Goal: Information Seeking & Learning: Get advice/opinions

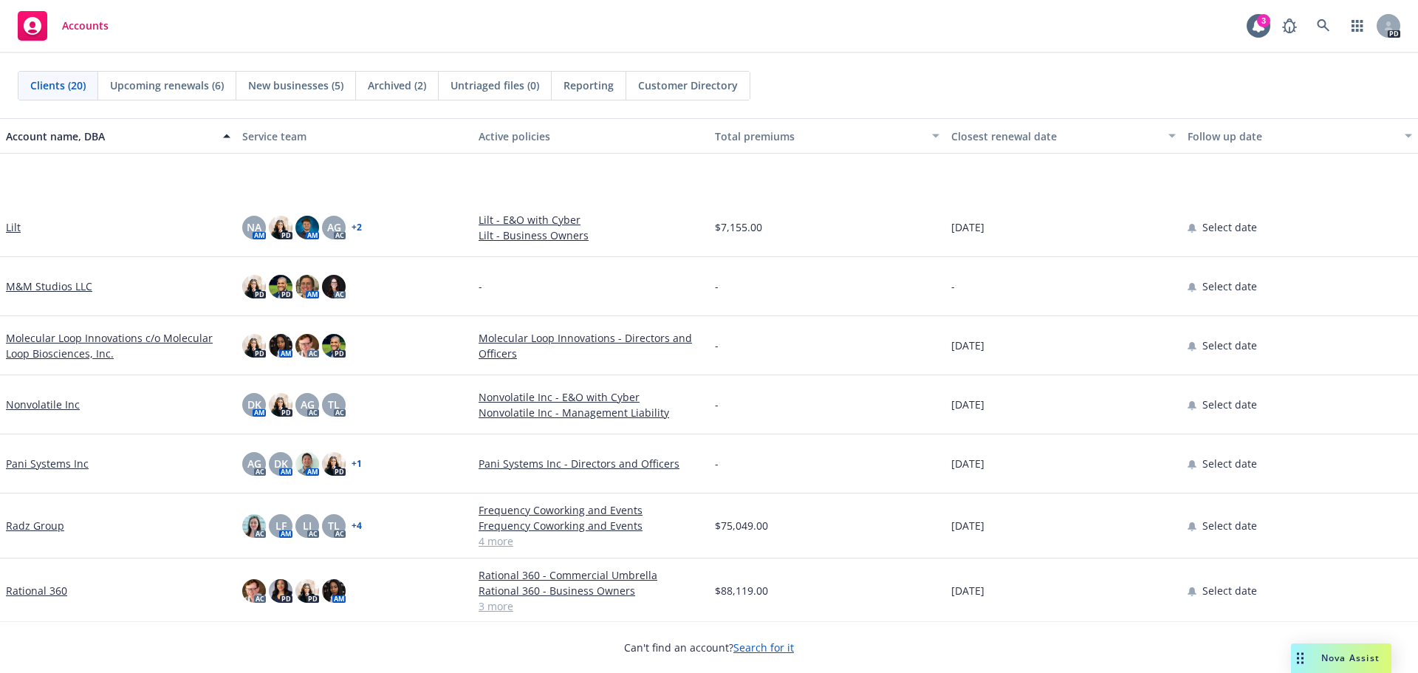
scroll to position [517, 0]
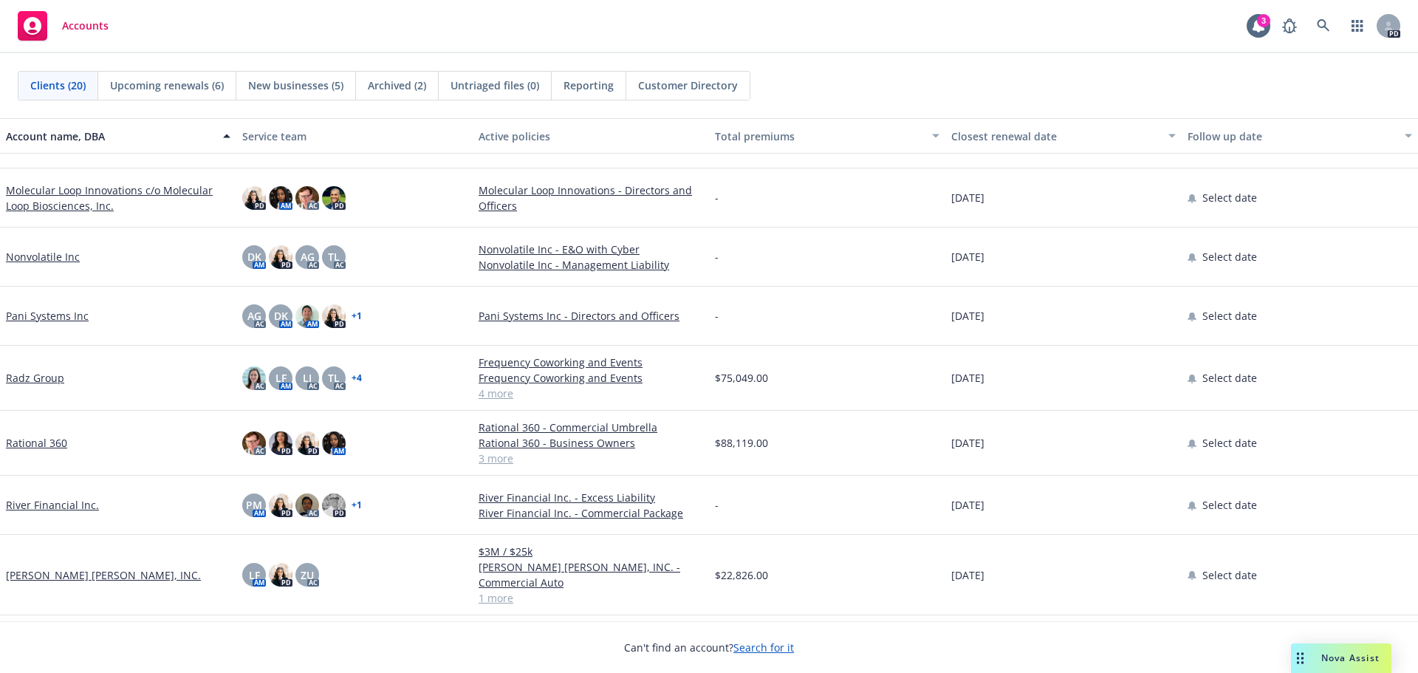
click at [30, 444] on link "Rational 360" at bounding box center [36, 443] width 61 height 16
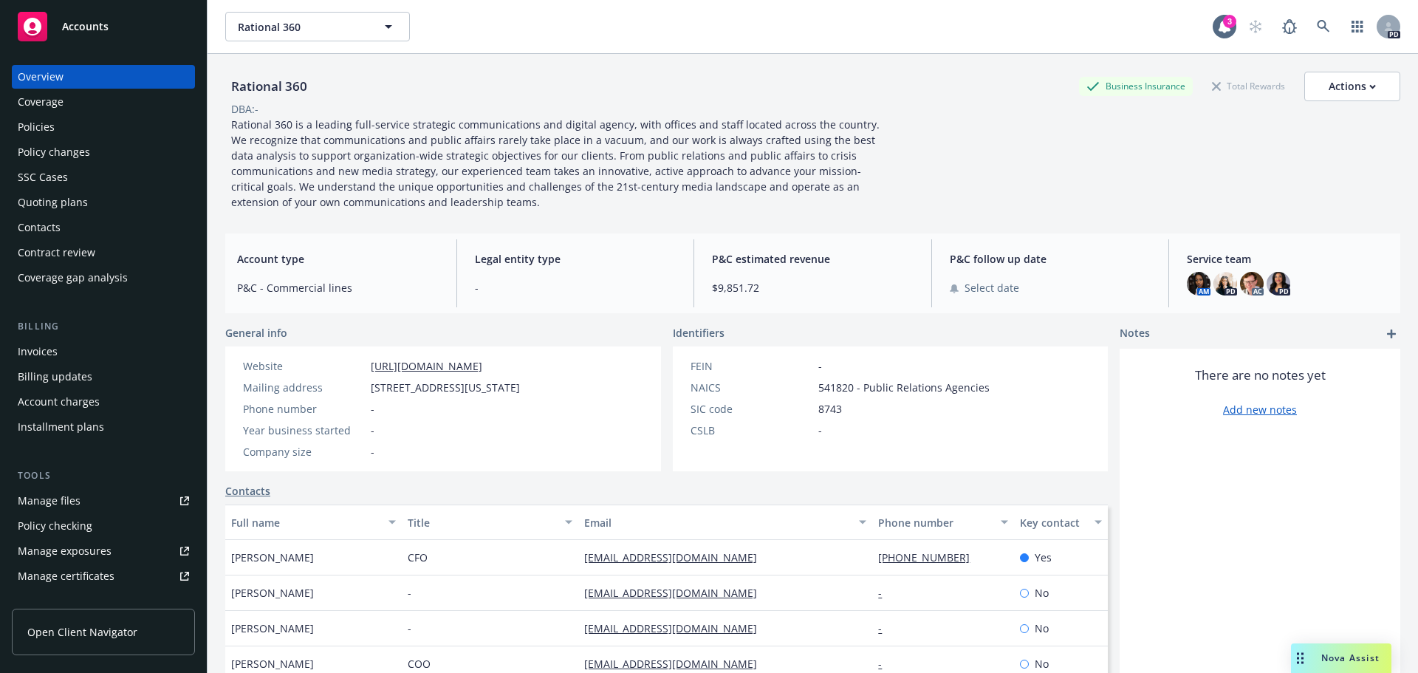
click at [58, 498] on div "Manage files" at bounding box center [49, 501] width 63 height 24
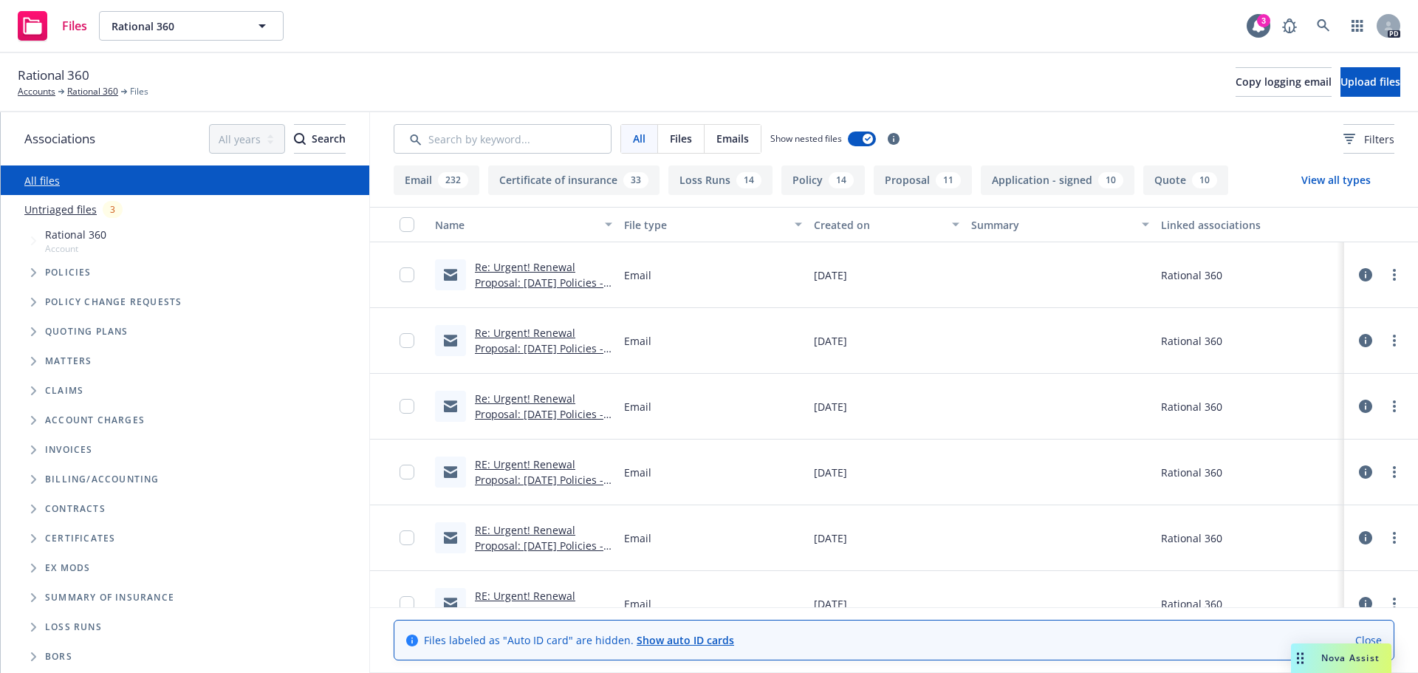
click at [515, 272] on link "Re: Urgent! Renewal Proposal: Oct 1 Policies - Rational 360 - Newfront Insurance" at bounding box center [539, 290] width 128 height 61
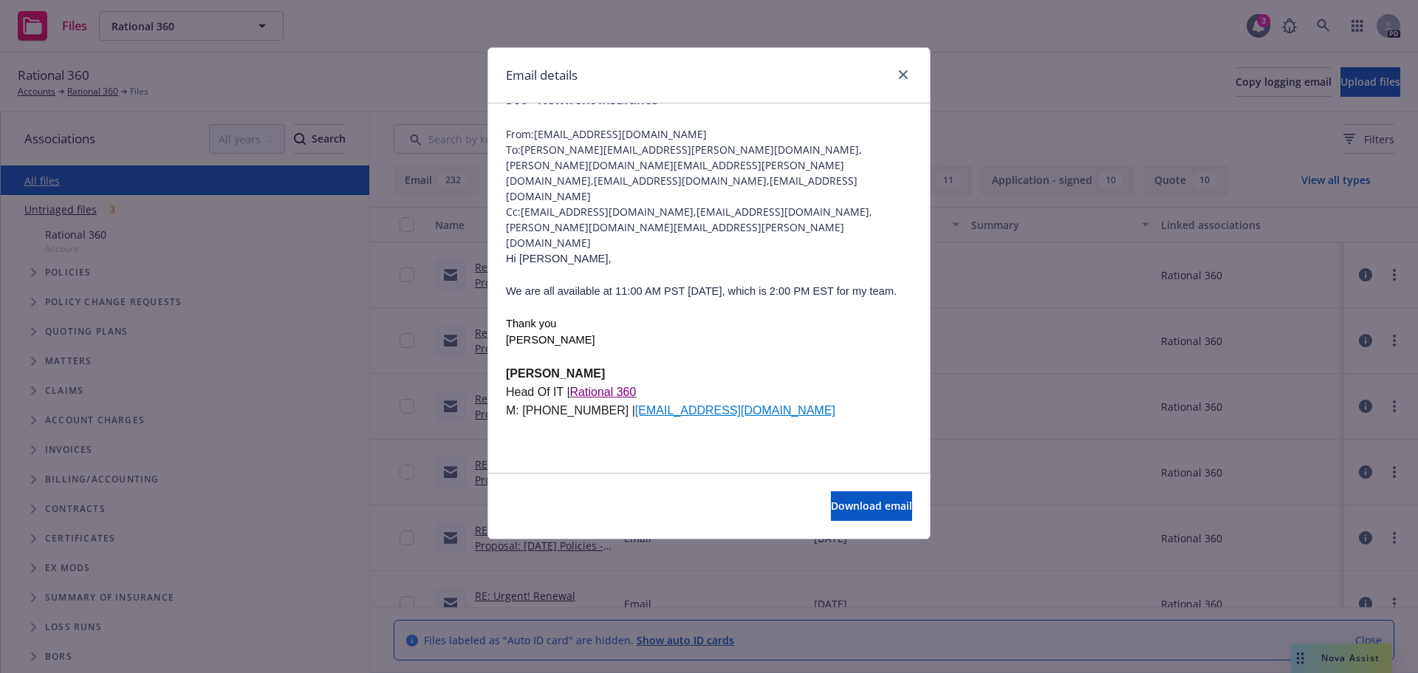
scroll to position [74, 0]
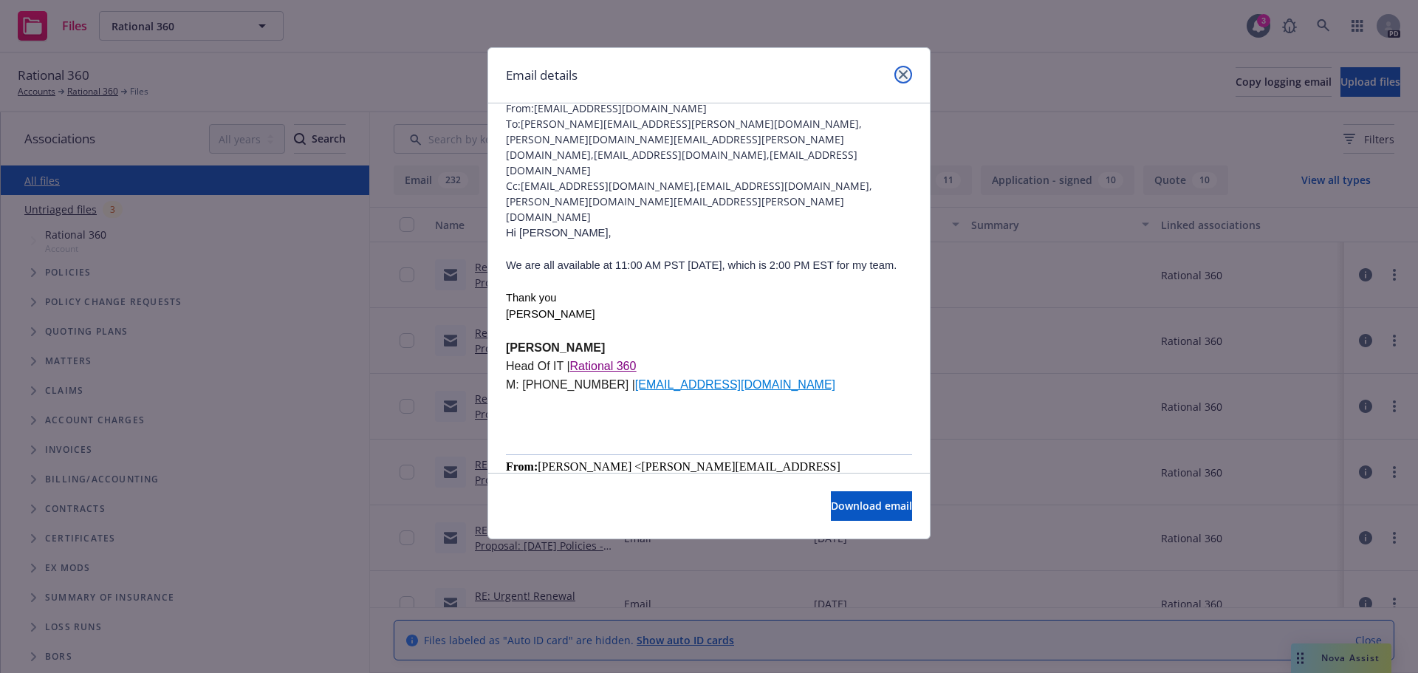
click at [896, 78] on link "close" at bounding box center [903, 75] width 18 height 18
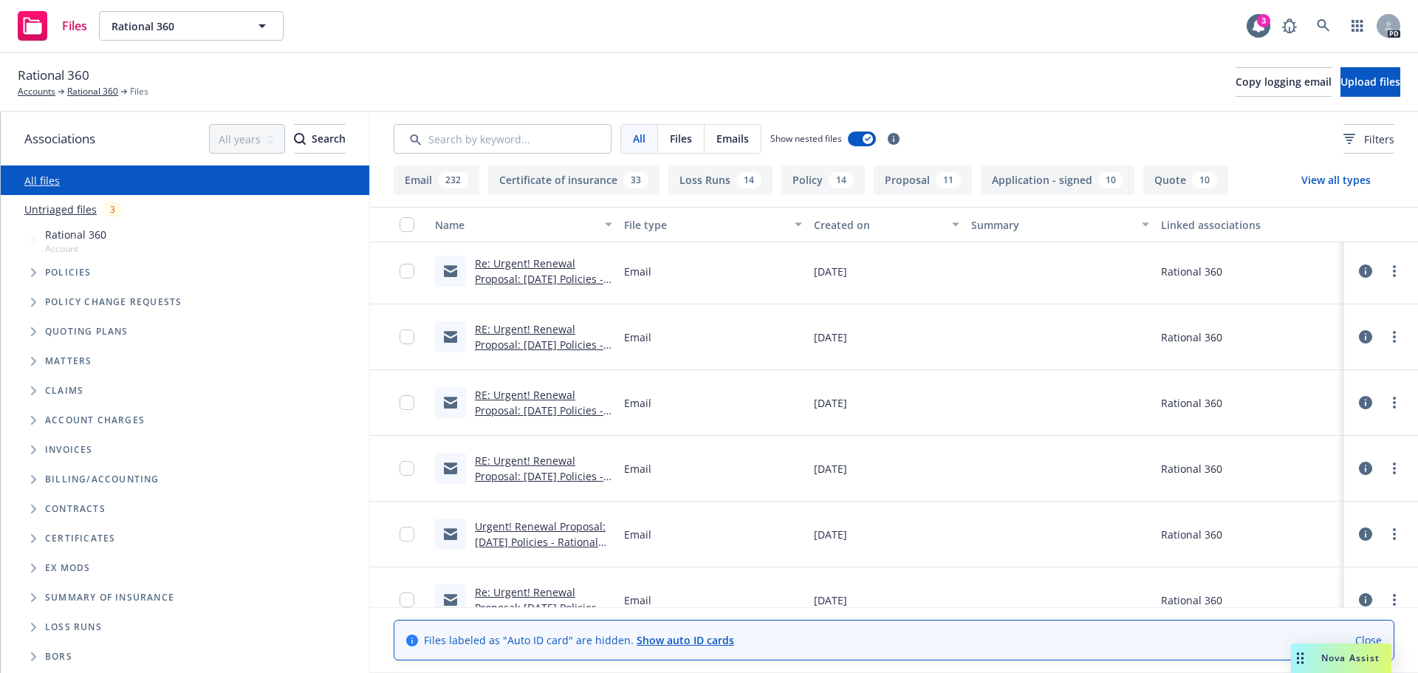
scroll to position [148, 0]
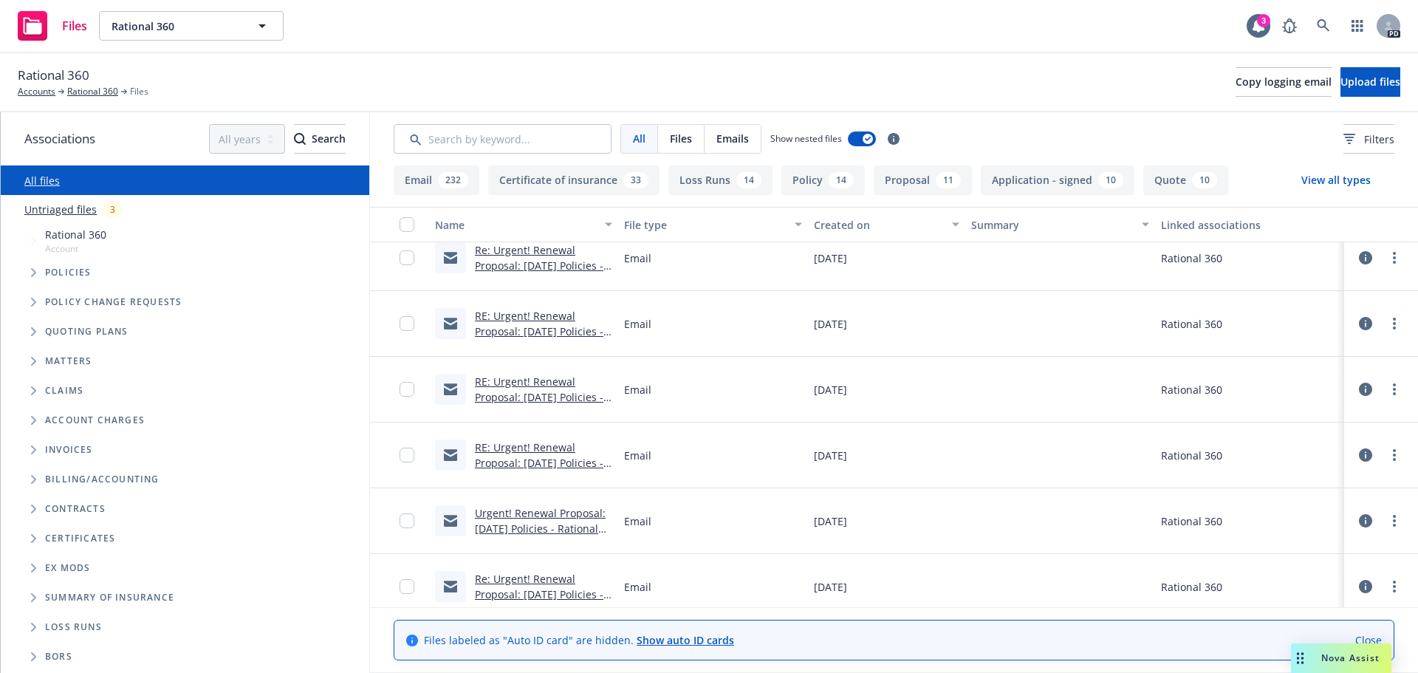
click at [507, 444] on link "RE: Urgent! Renewal Proposal: Oct 1 Policies - Rational 360 - Newfront Insurance" at bounding box center [539, 470] width 128 height 61
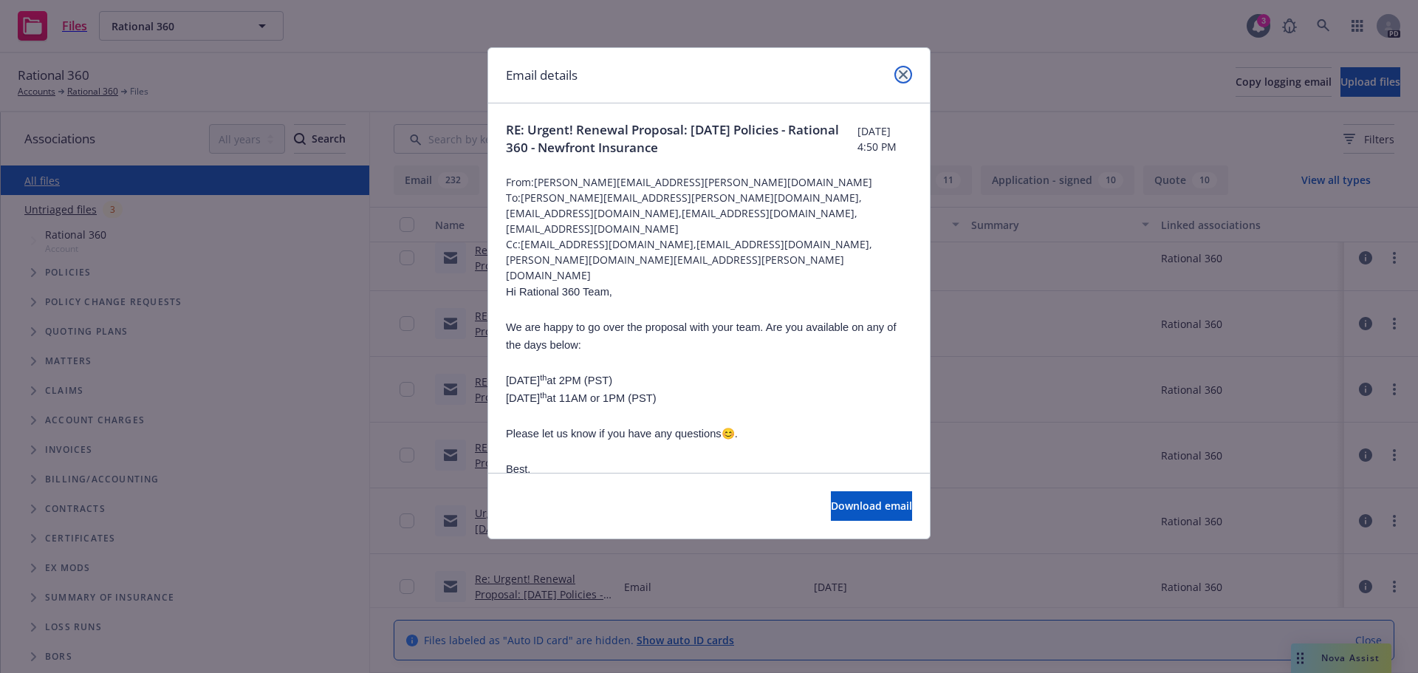
click at [896, 78] on link "close" at bounding box center [903, 75] width 18 height 18
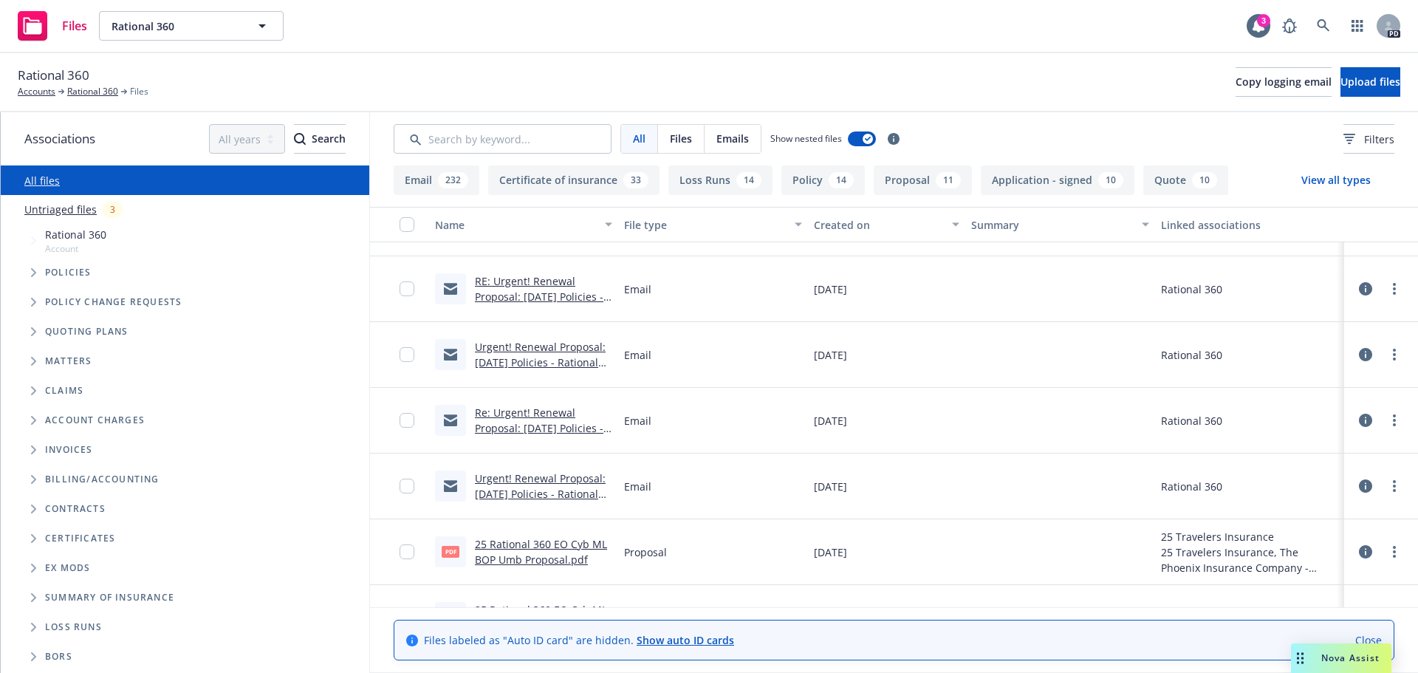
scroll to position [369, 0]
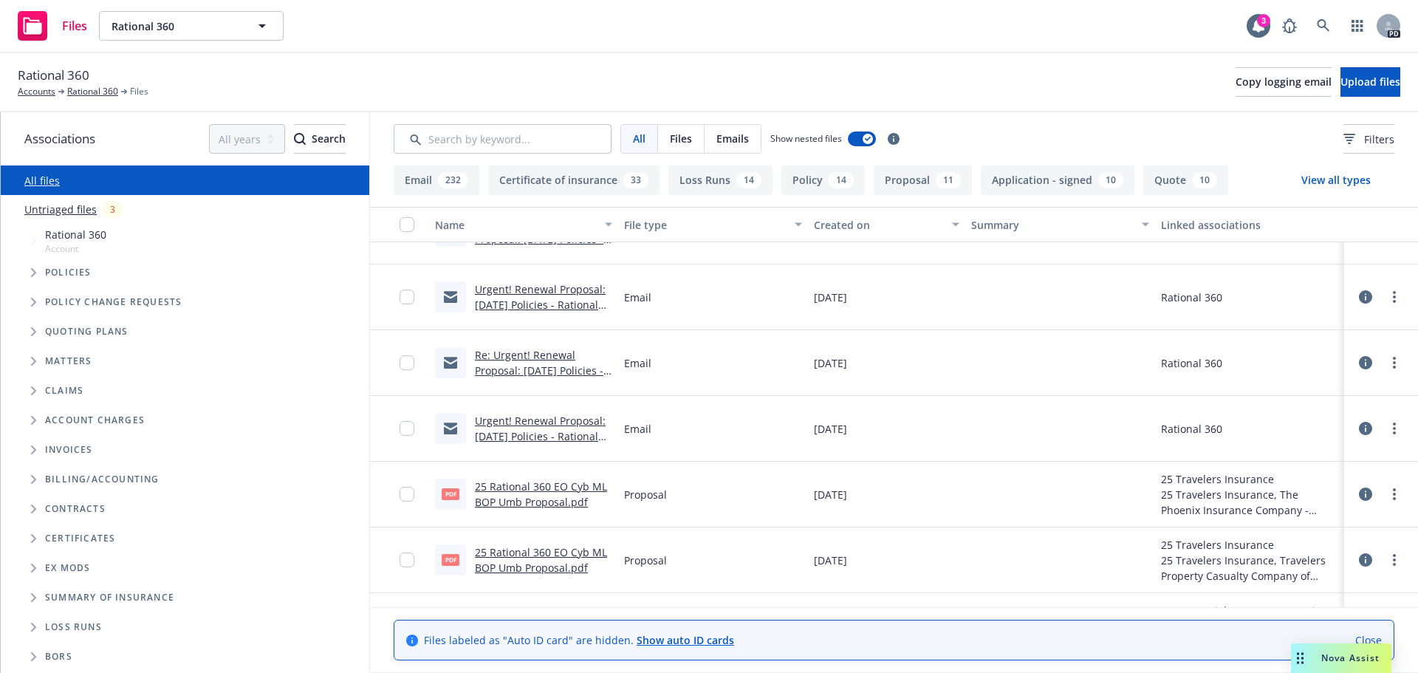
click at [543, 485] on link "25 Rational 360 EO Cyb ML BOP Umb Proposal.pdf" at bounding box center [541, 494] width 132 height 30
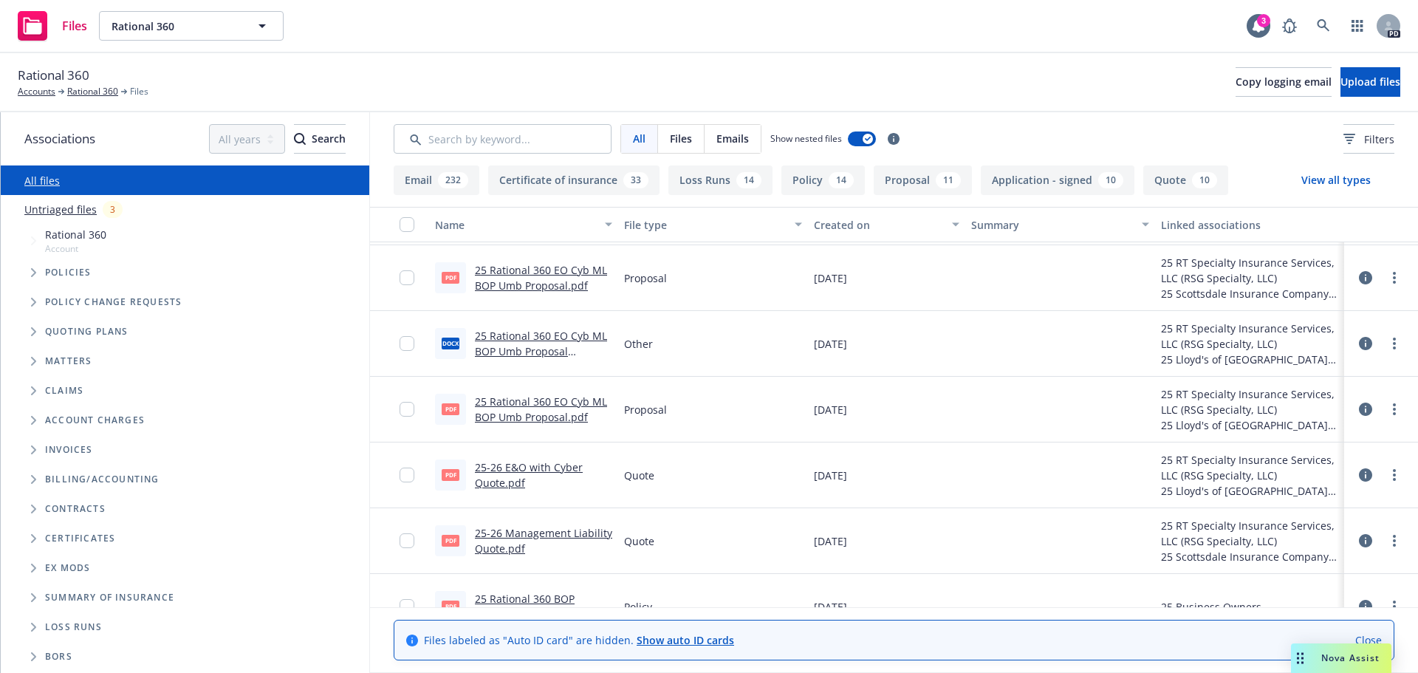
scroll to position [738, 0]
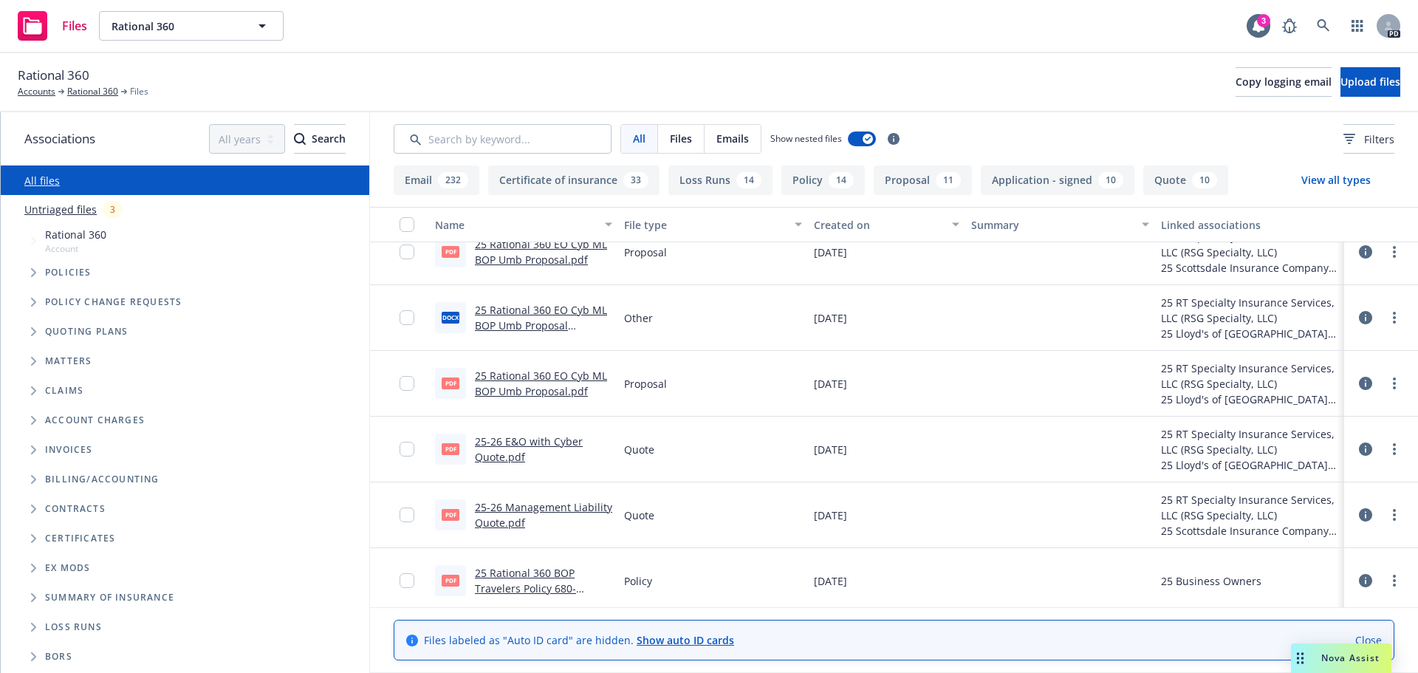
click at [521, 443] on link "25-26 E&O with Cyber Quote.pdf" at bounding box center [529, 449] width 108 height 30
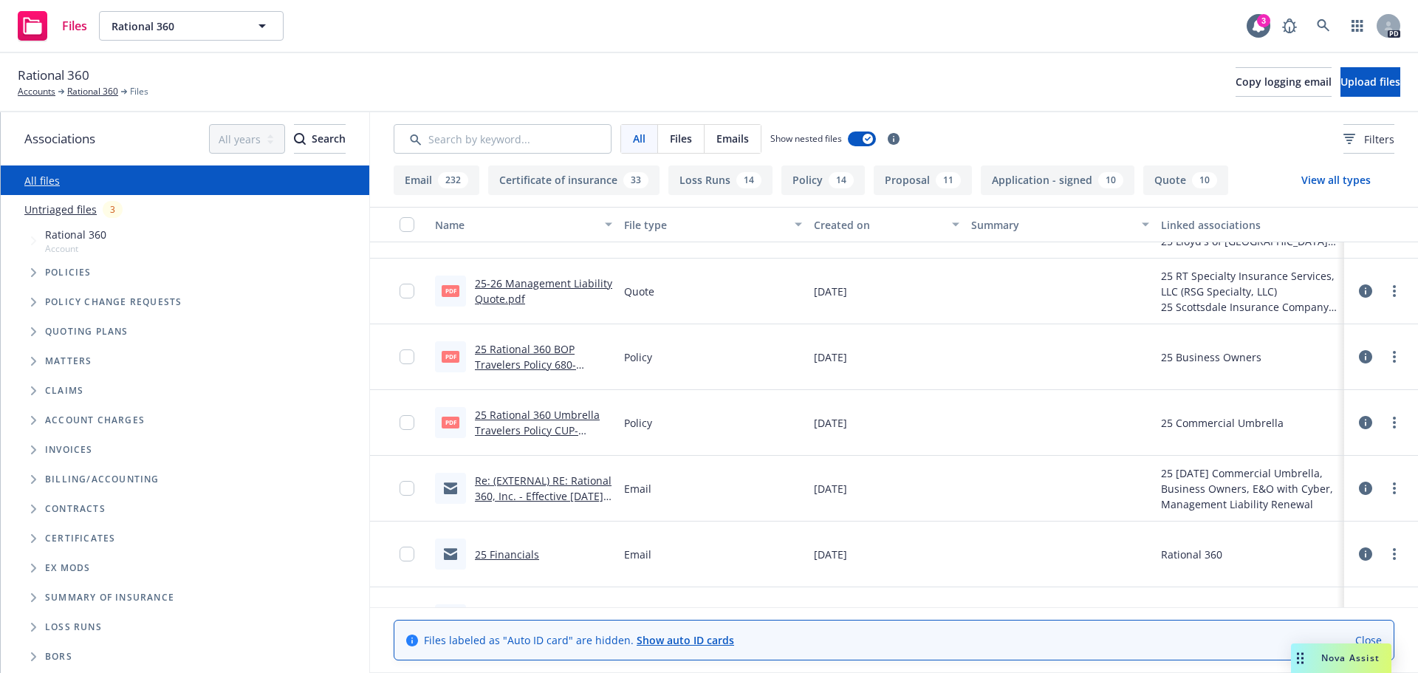
scroll to position [886, 0]
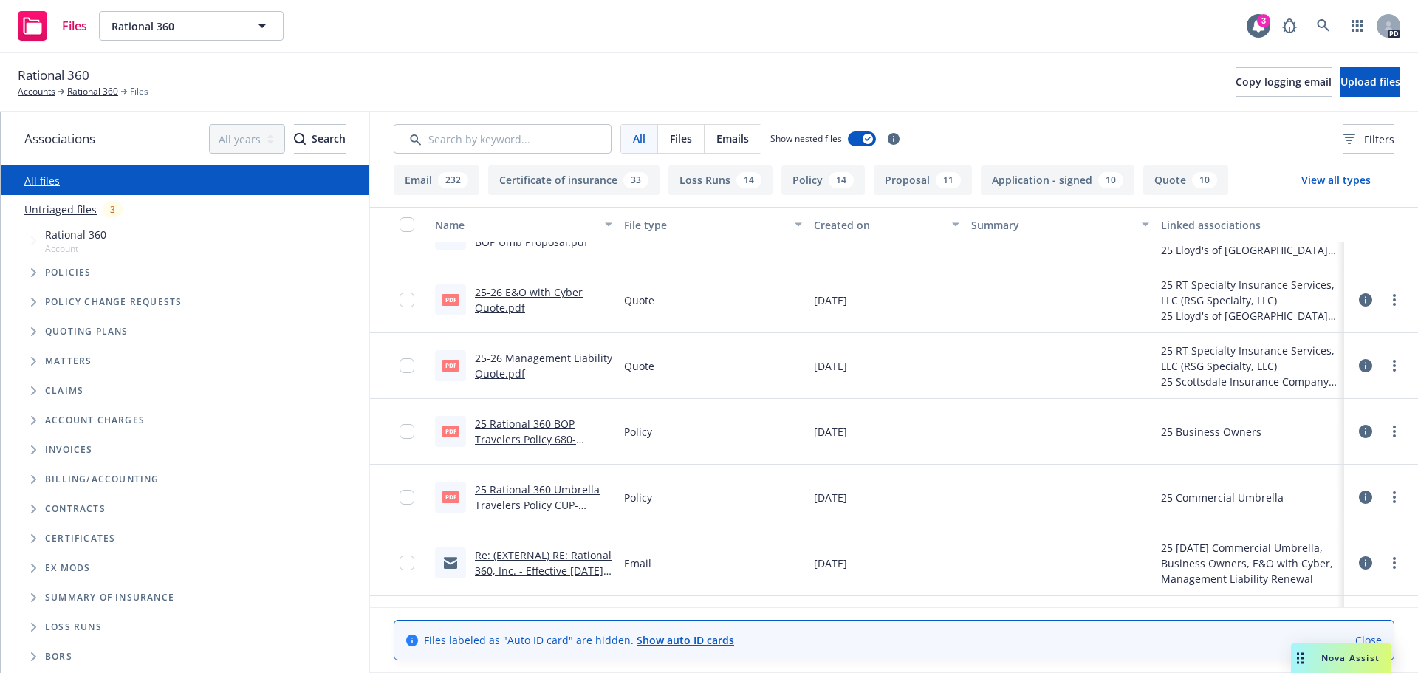
click at [507, 426] on link "25 Rational 360 BOP Travelers Policy 680-7Y730823-25-42.pdf" at bounding box center [525, 438] width 101 height 45
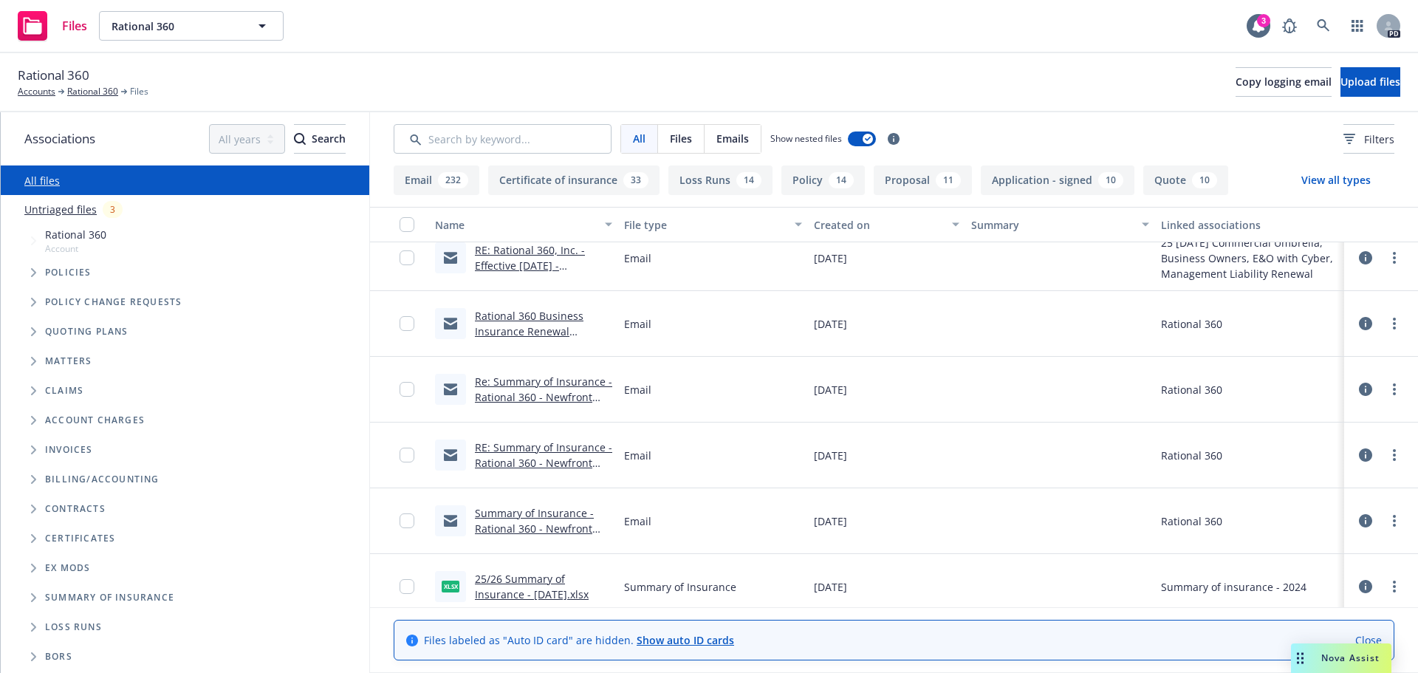
scroll to position [1846, 0]
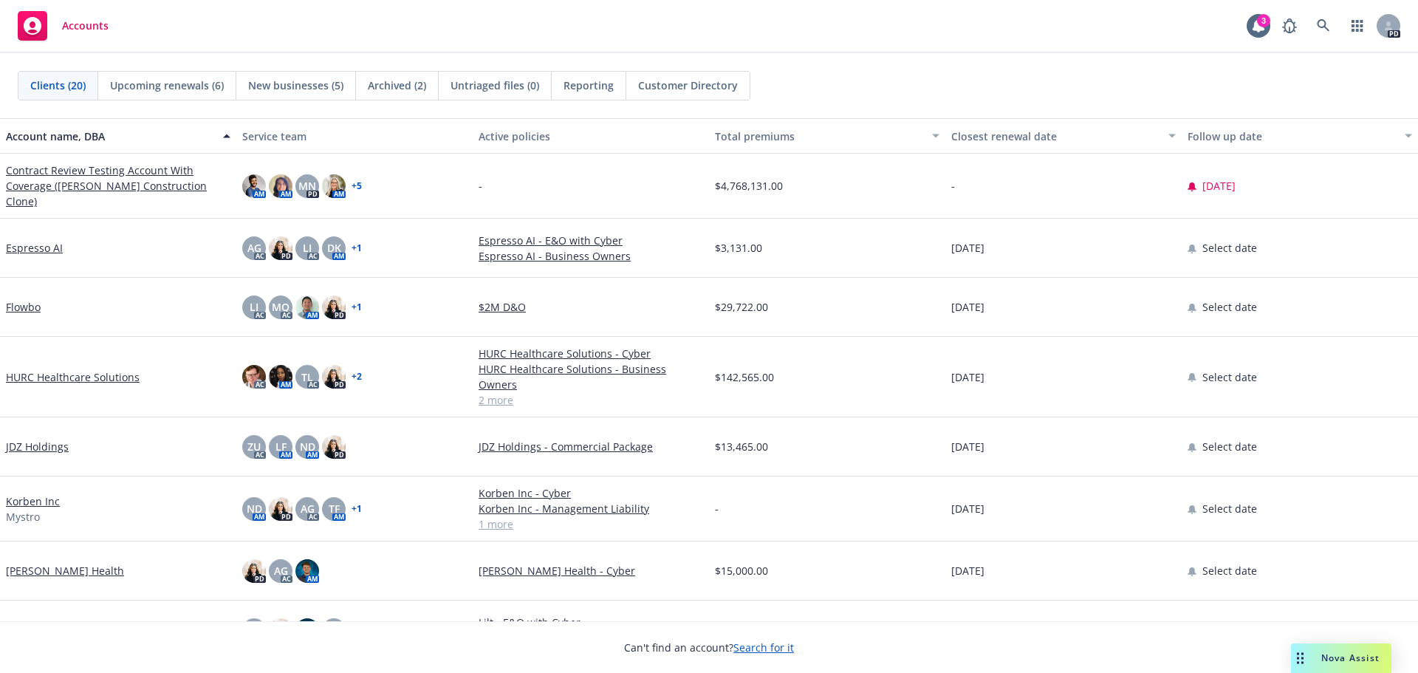
click at [1315, 662] on div "Nova Assist" at bounding box center [1350, 657] width 82 height 13
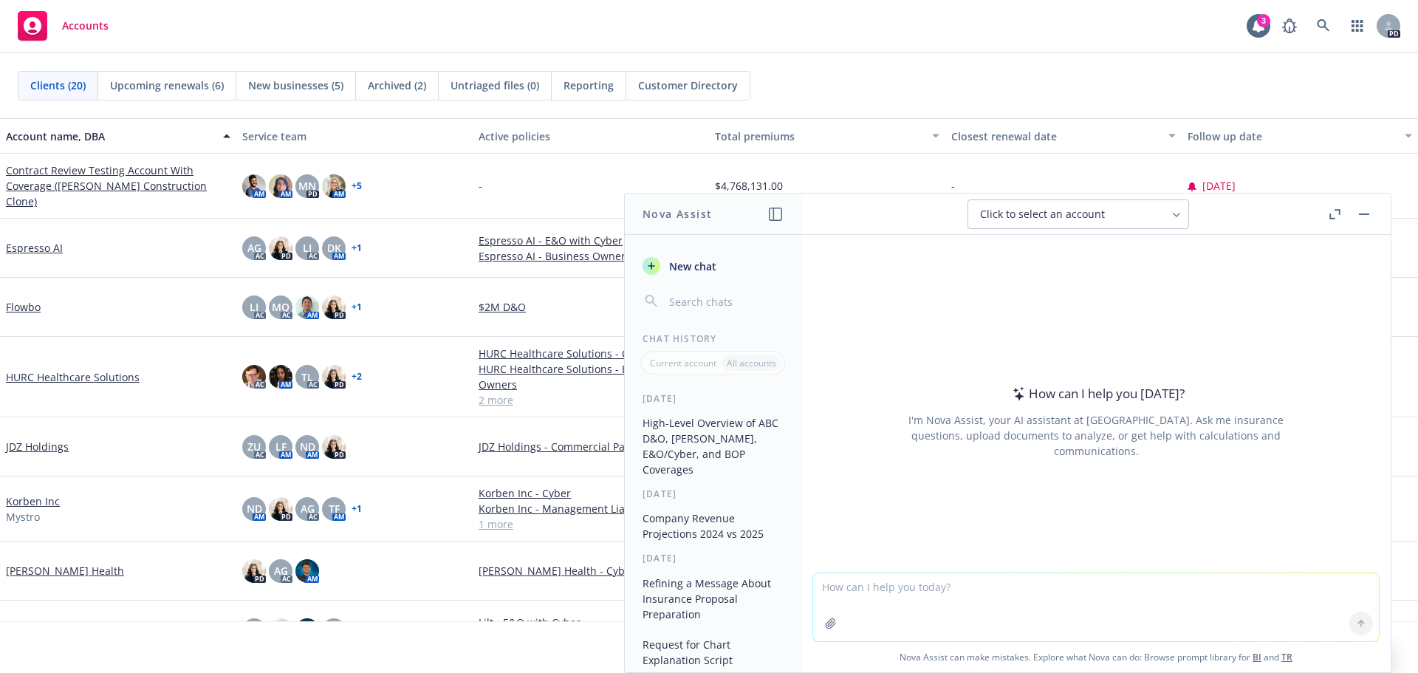
click at [906, 585] on textarea at bounding box center [1096, 607] width 566 height 68
click at [960, 587] on textarea "provide me a recap to this conversaton:" at bounding box center [1096, 605] width 566 height 69
click at [1042, 585] on textarea "provide me a recap to this conversation:" at bounding box center [1096, 605] width 566 height 69
paste textarea "A couple that we don't have a bind door, and tomorrow's the is it 10 one? No, t…"
type textarea "provide me a recap to this conversation: A couple that we don't have a bind doo…"
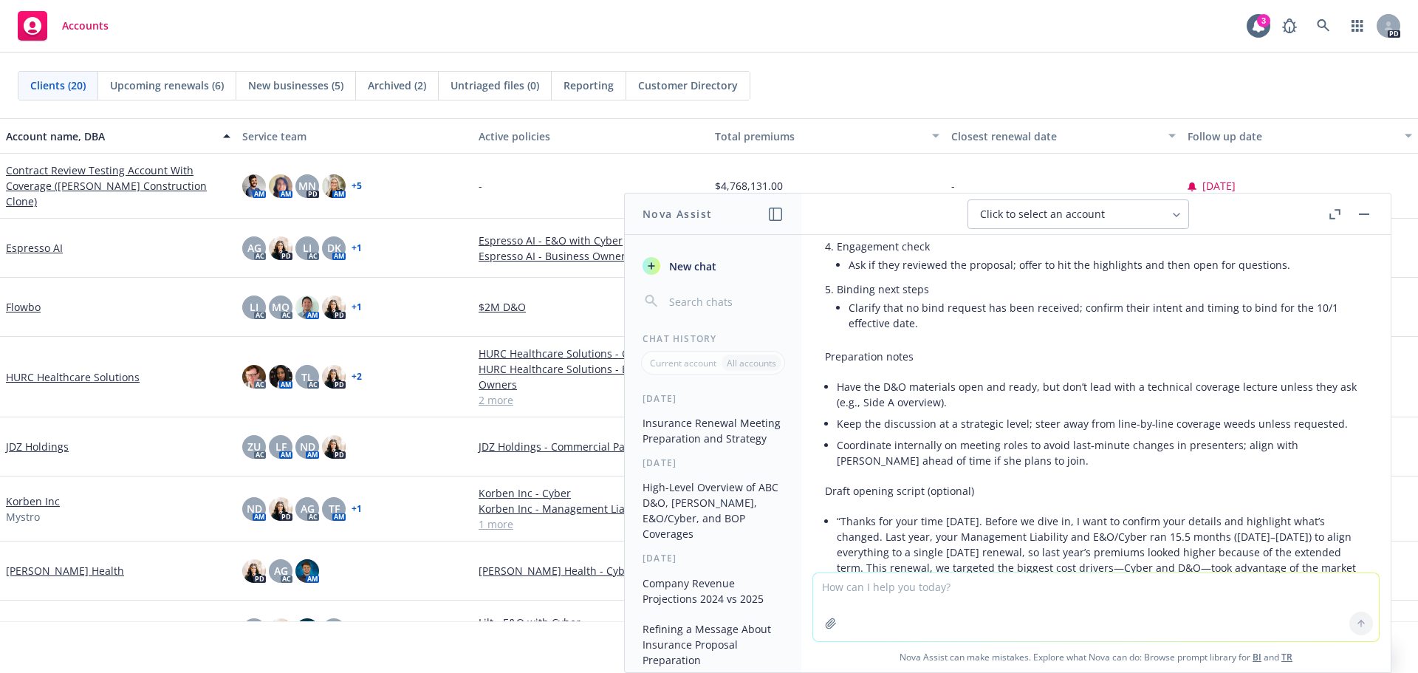
scroll to position [1898, 0]
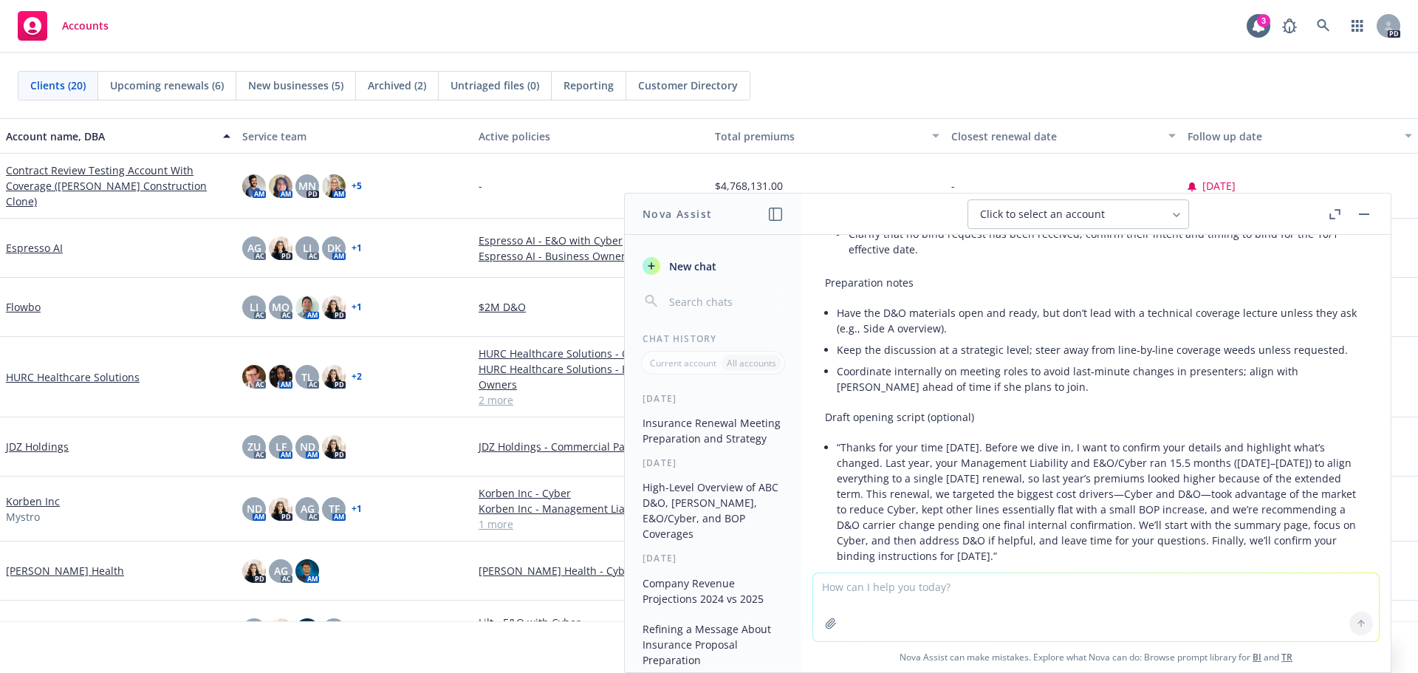
drag, startPoint x: 842, startPoint y: 385, endPoint x: 1314, endPoint y: 492, distance: 484.5
click at [1314, 492] on li "“Thanks for your time [DATE]. Before we dive in, I want to confirm your details…" at bounding box center [1102, 501] width 530 height 130
drag, startPoint x: 1051, startPoint y: 467, endPoint x: 963, endPoint y: 399, distance: 111.6
click at [963, 436] on li "“Thanks for your time [DATE]. Before we dive in, I want to confirm your details…" at bounding box center [1102, 501] width 530 height 130
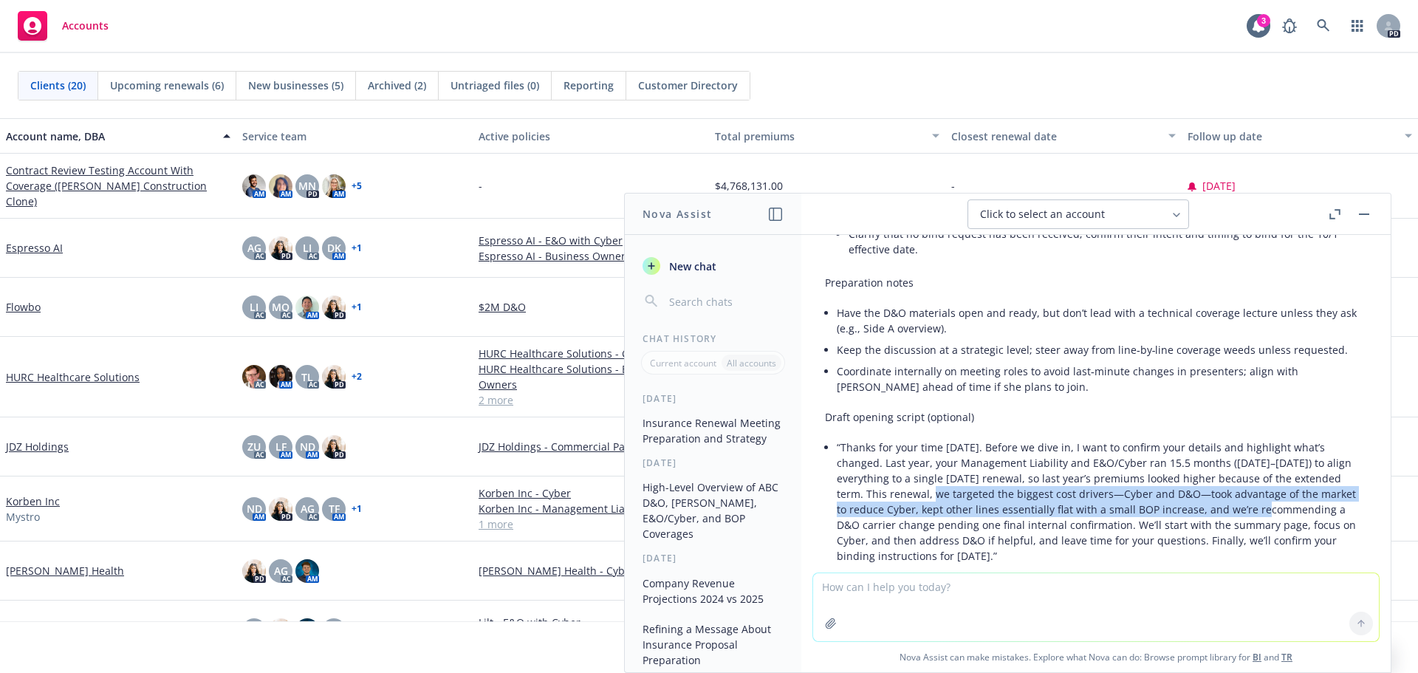
drag, startPoint x: 933, startPoint y: 434, endPoint x: 1259, endPoint y: 449, distance: 326.0
click at [1259, 449] on li "“Thanks for your time [DATE]. Before we dive in, I want to confirm your details…" at bounding box center [1102, 501] width 530 height 130
copy li "This renewal, we targeted the biggest cost drivers—Cyber and D&O—took advantage…"
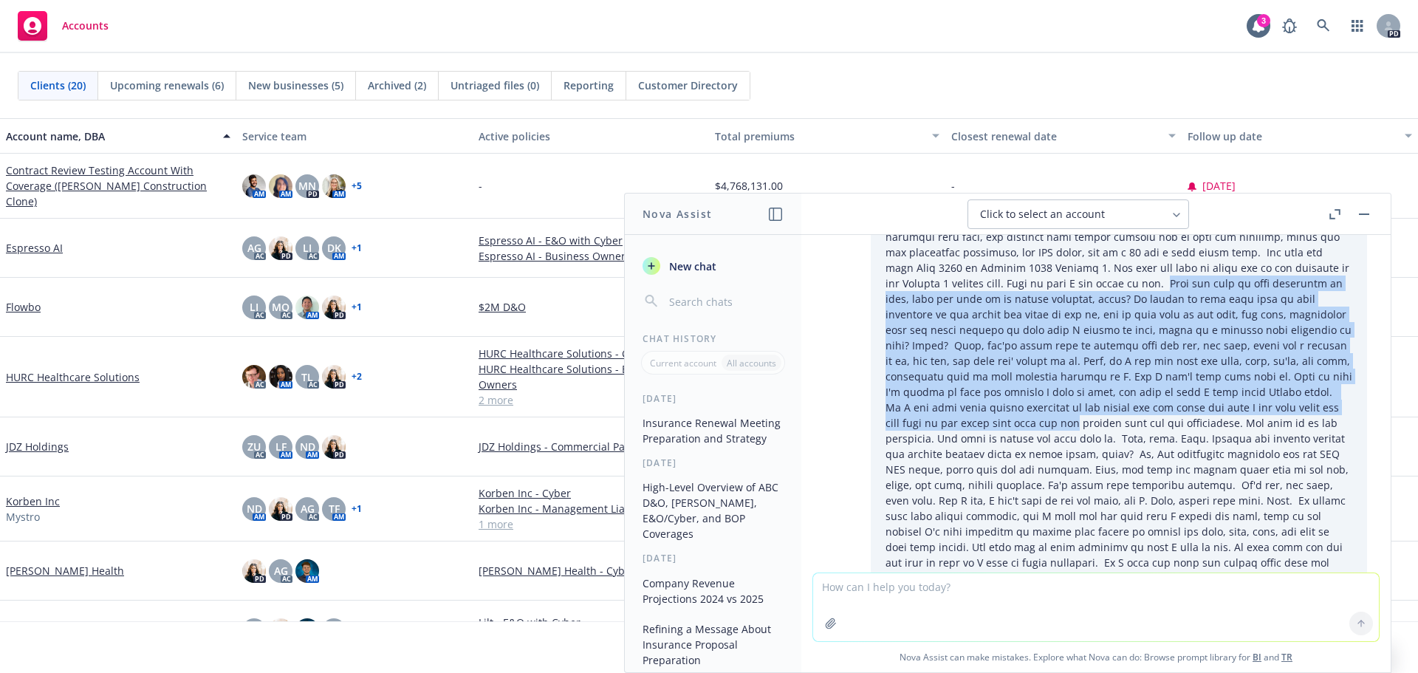
scroll to position [222, 0]
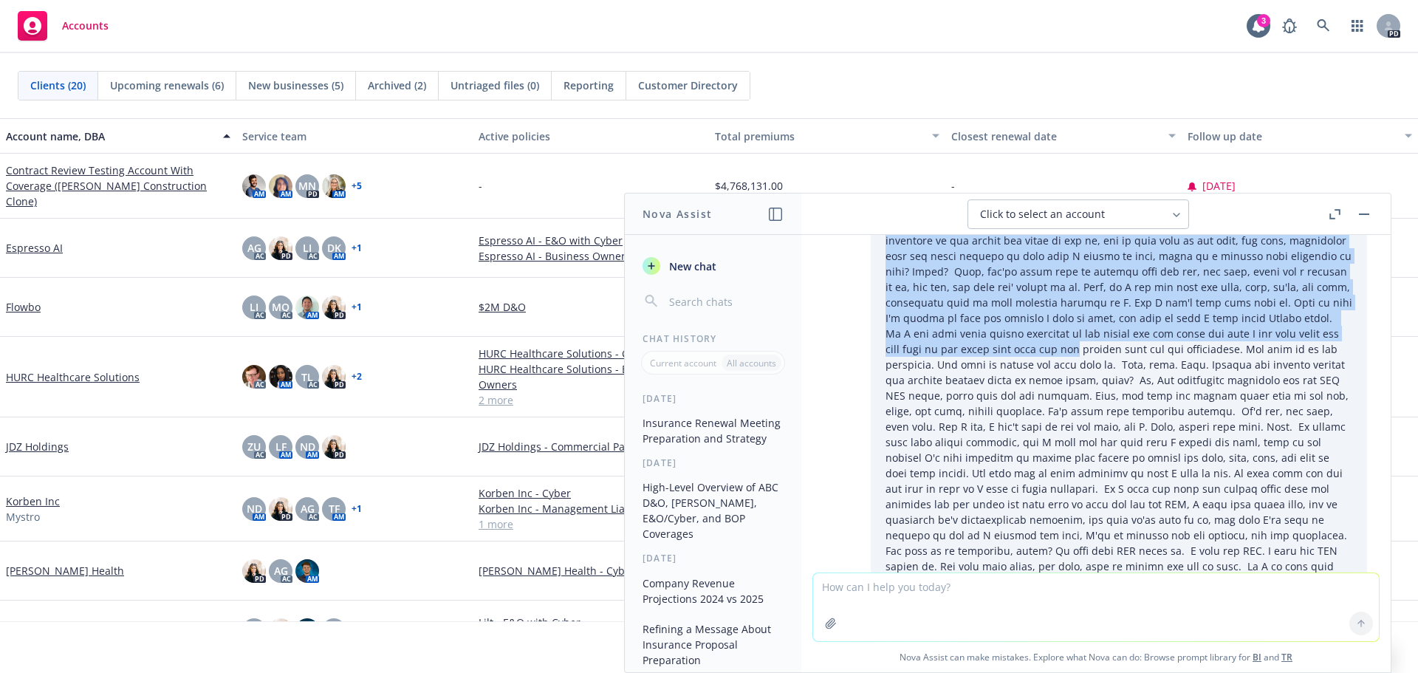
drag, startPoint x: 984, startPoint y: 357, endPoint x: 1302, endPoint y: 336, distance: 319.7
click at [1302, 336] on p at bounding box center [1118, 628] width 467 height 1194
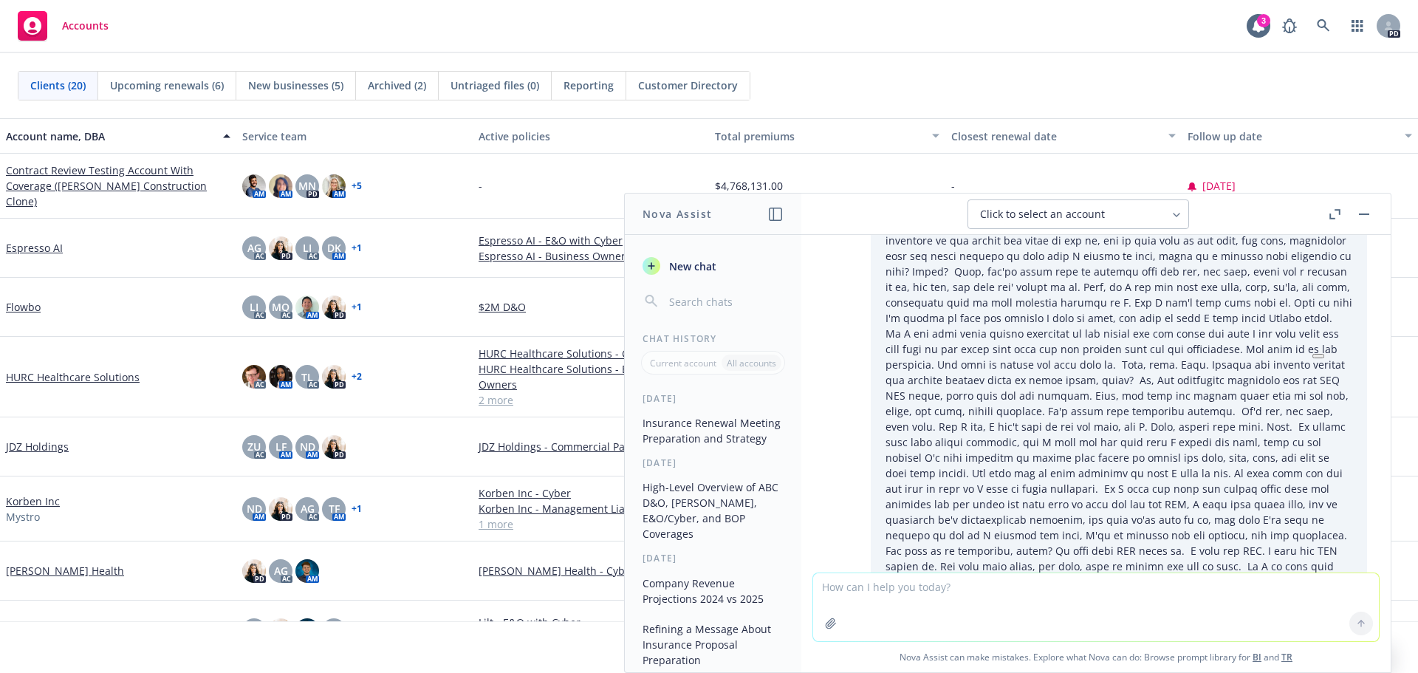
click at [1085, 361] on p at bounding box center [1118, 628] width 467 height 1194
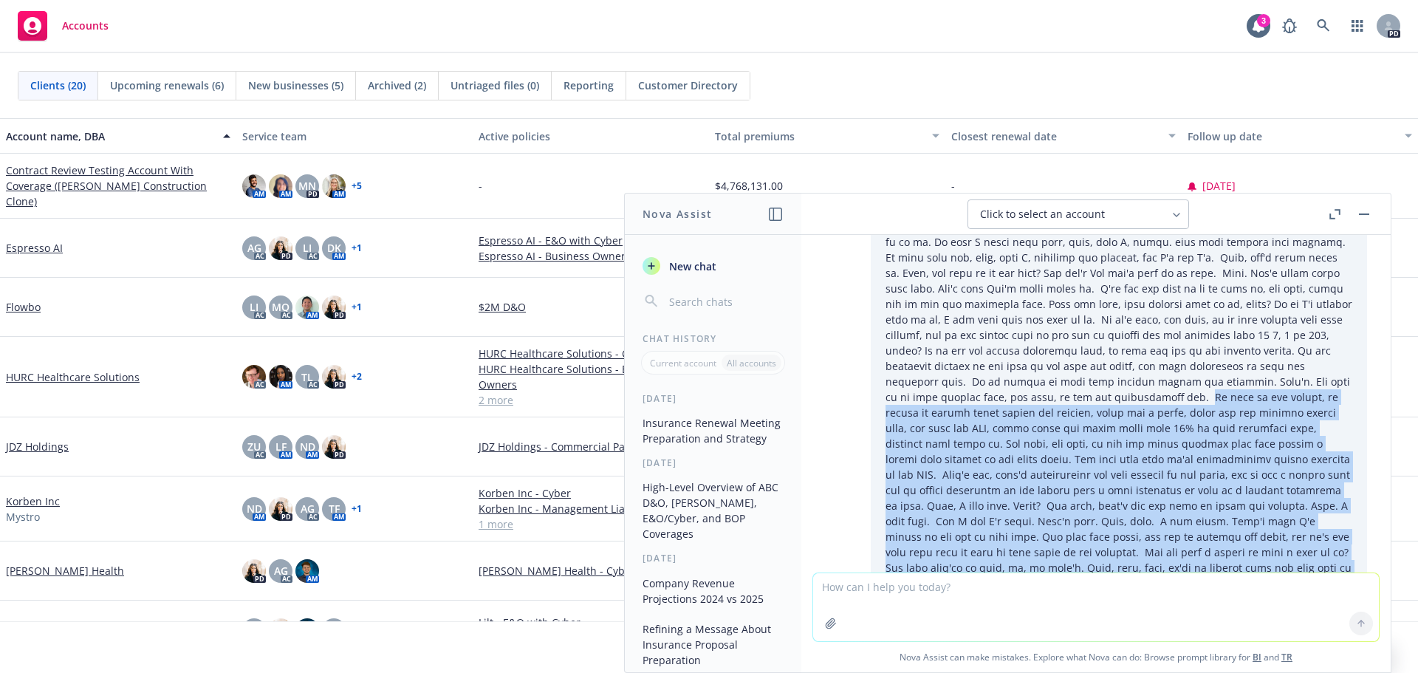
scroll to position [665, 0]
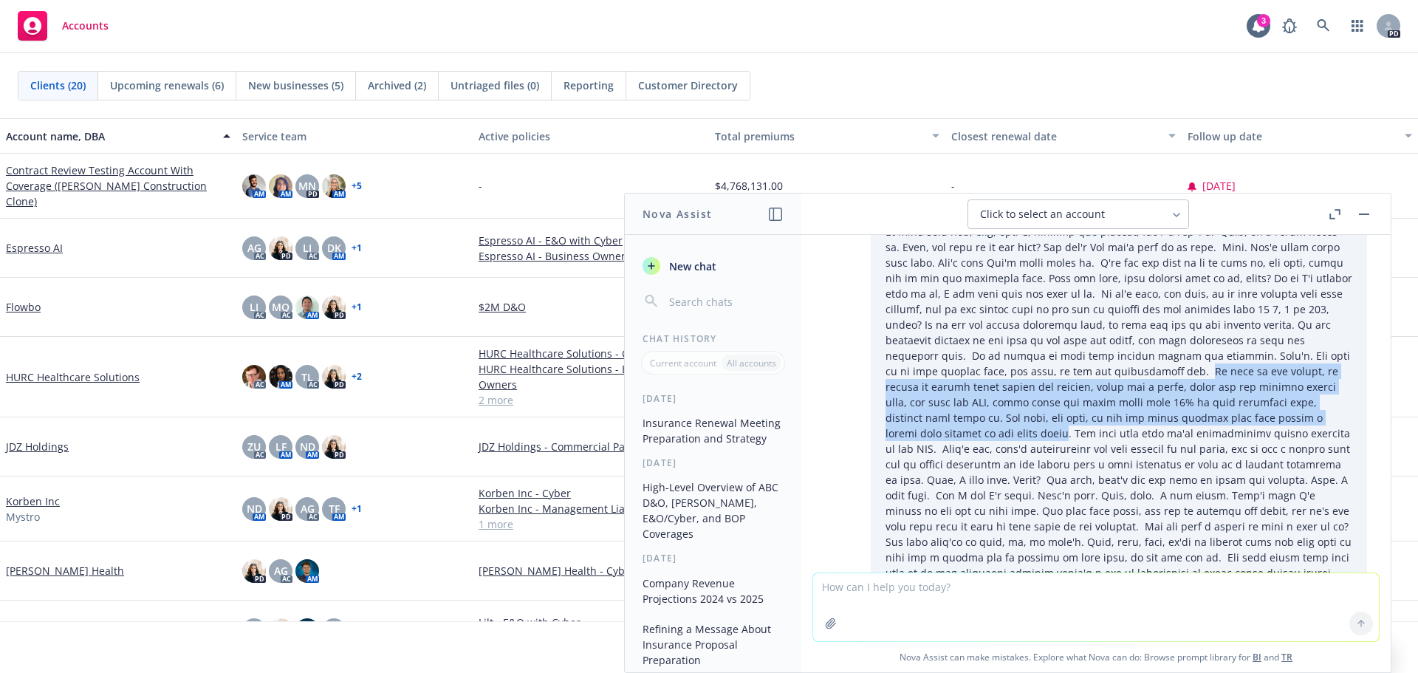
drag, startPoint x: 1035, startPoint y: 414, endPoint x: 1255, endPoint y: 391, distance: 221.3
click at [1255, 391] on p at bounding box center [1118, 185] width 467 height 1194
copy p "We went to the market, we wanted to attack areas within our program, which was …"
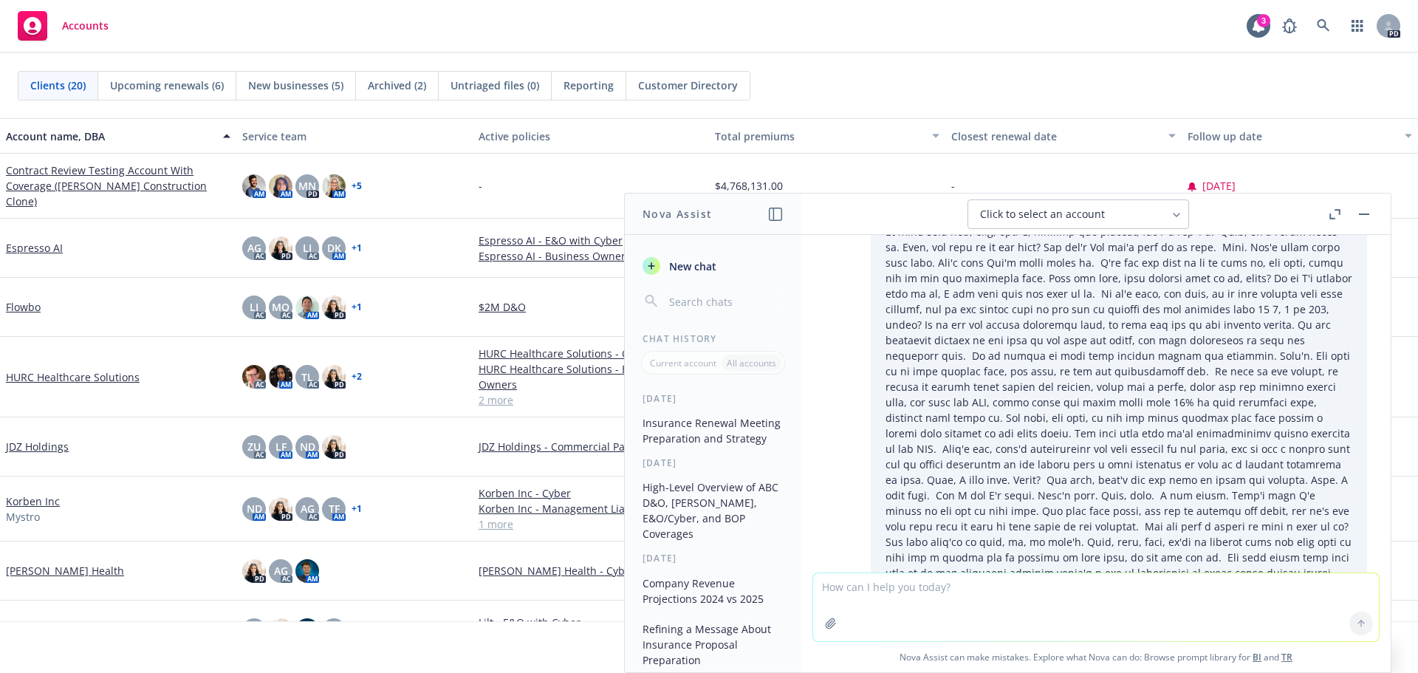
click at [1031, 593] on textarea at bounding box center [1096, 607] width 566 height 68
click at [965, 583] on textarea "what was mentioned about alligning the renwal dates" at bounding box center [1096, 605] width 566 height 69
click at [1025, 583] on textarea "what was mentioned about aligning the renwal dates" at bounding box center [1096, 605] width 566 height 69
type textarea "what was mentioned about aligning the renewal dates"
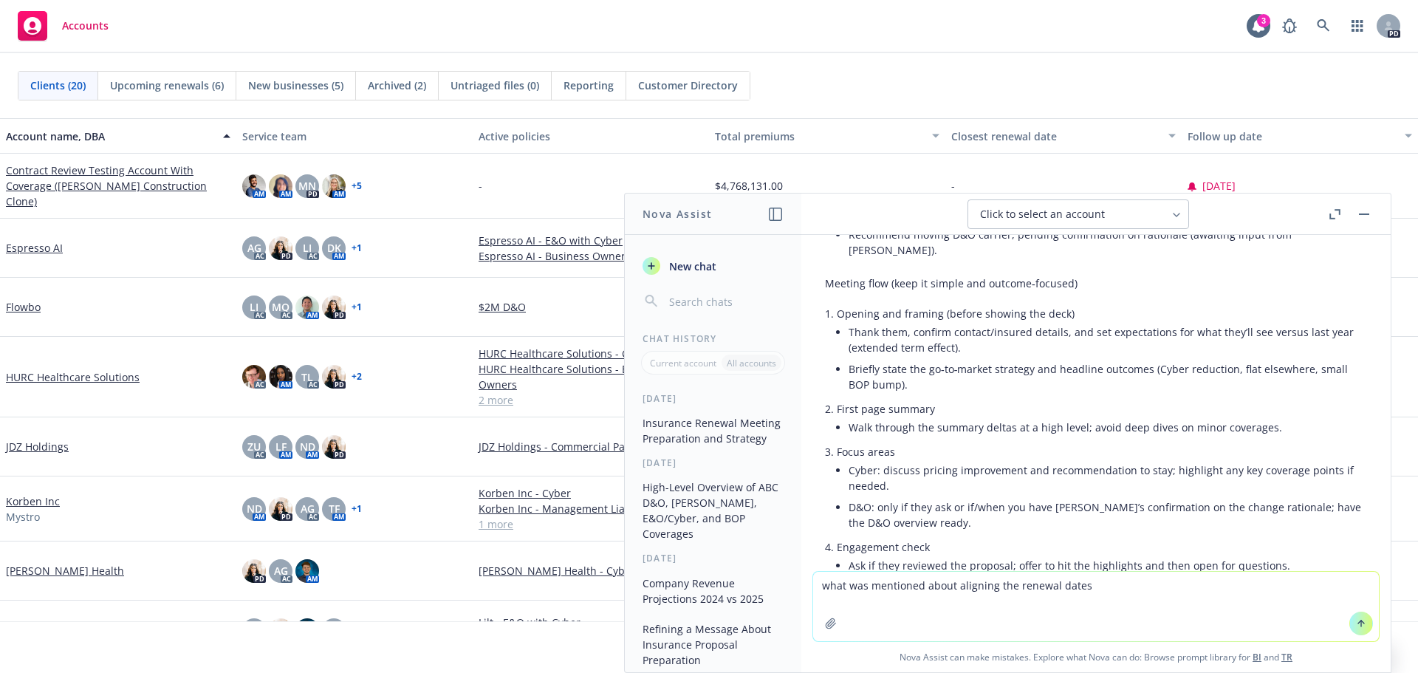
scroll to position [1551, 0]
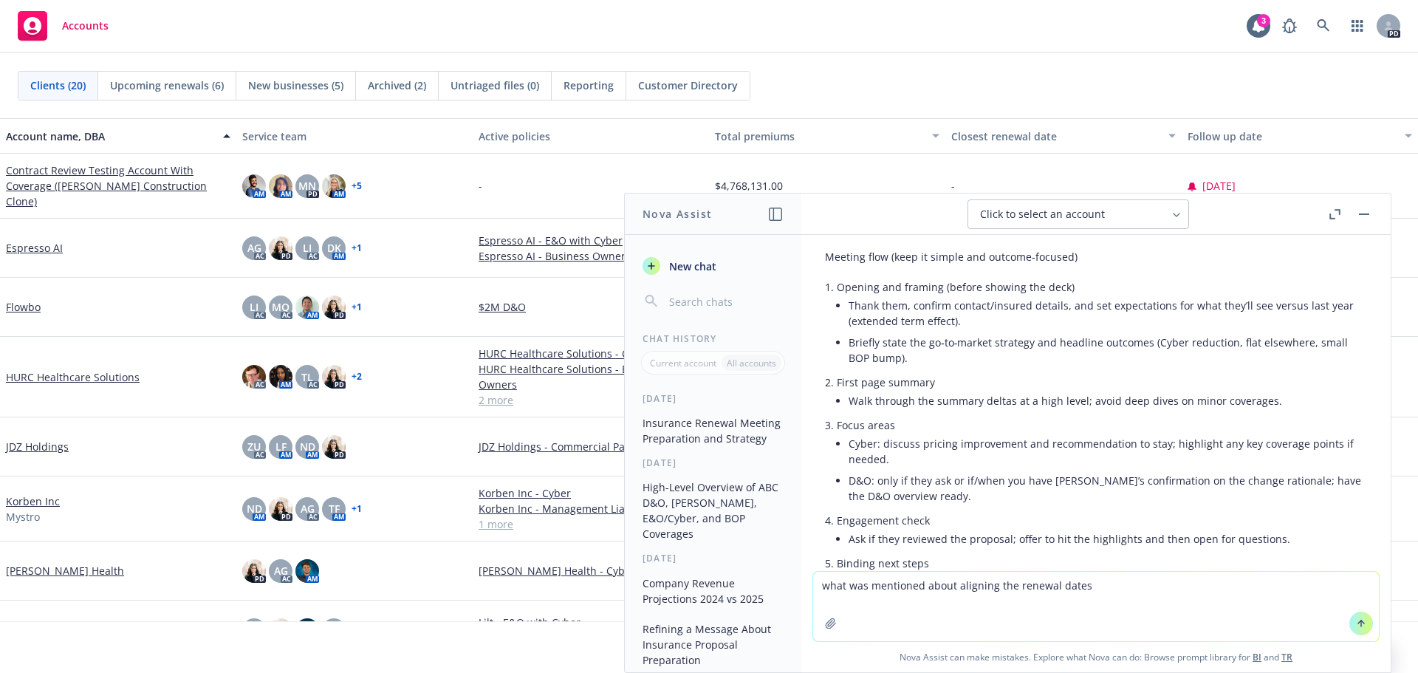
click at [1089, 588] on textarea "what was mentioned about aligning the renewal dates" at bounding box center [1096, 605] width 566 height 69
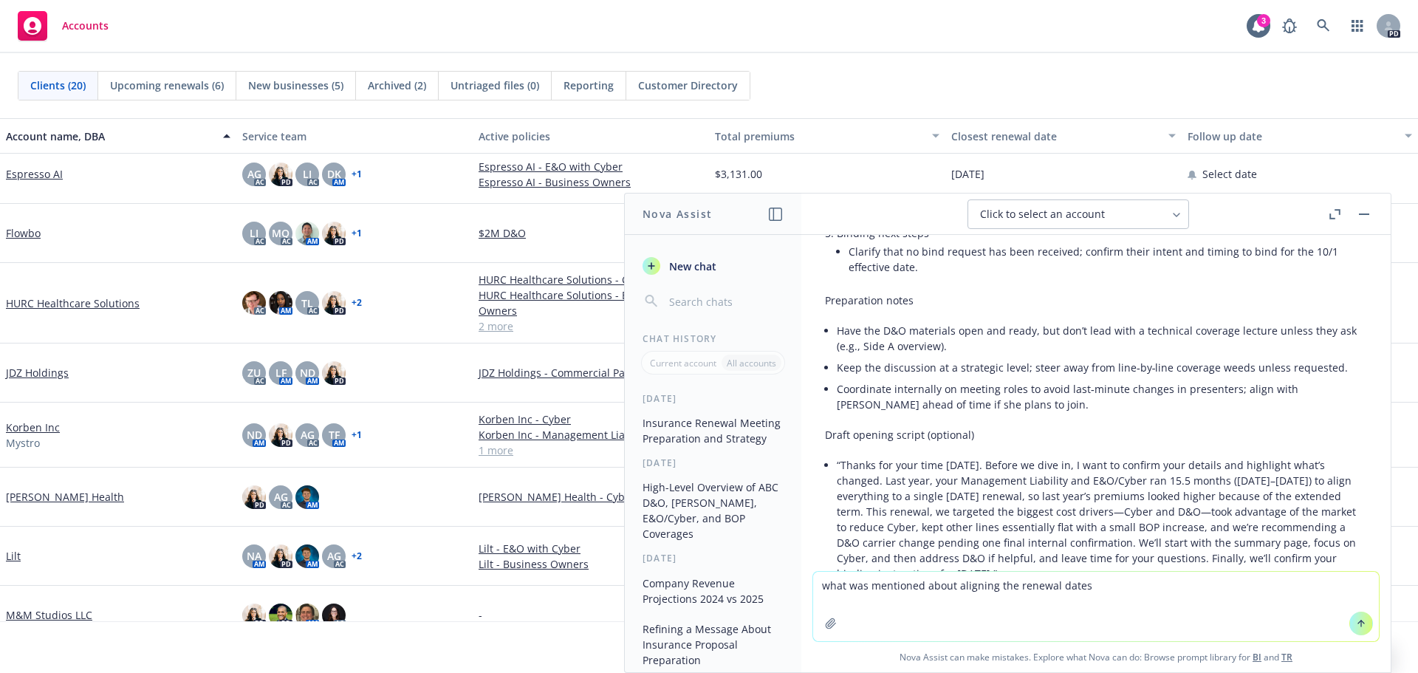
scroll to position [1900, 0]
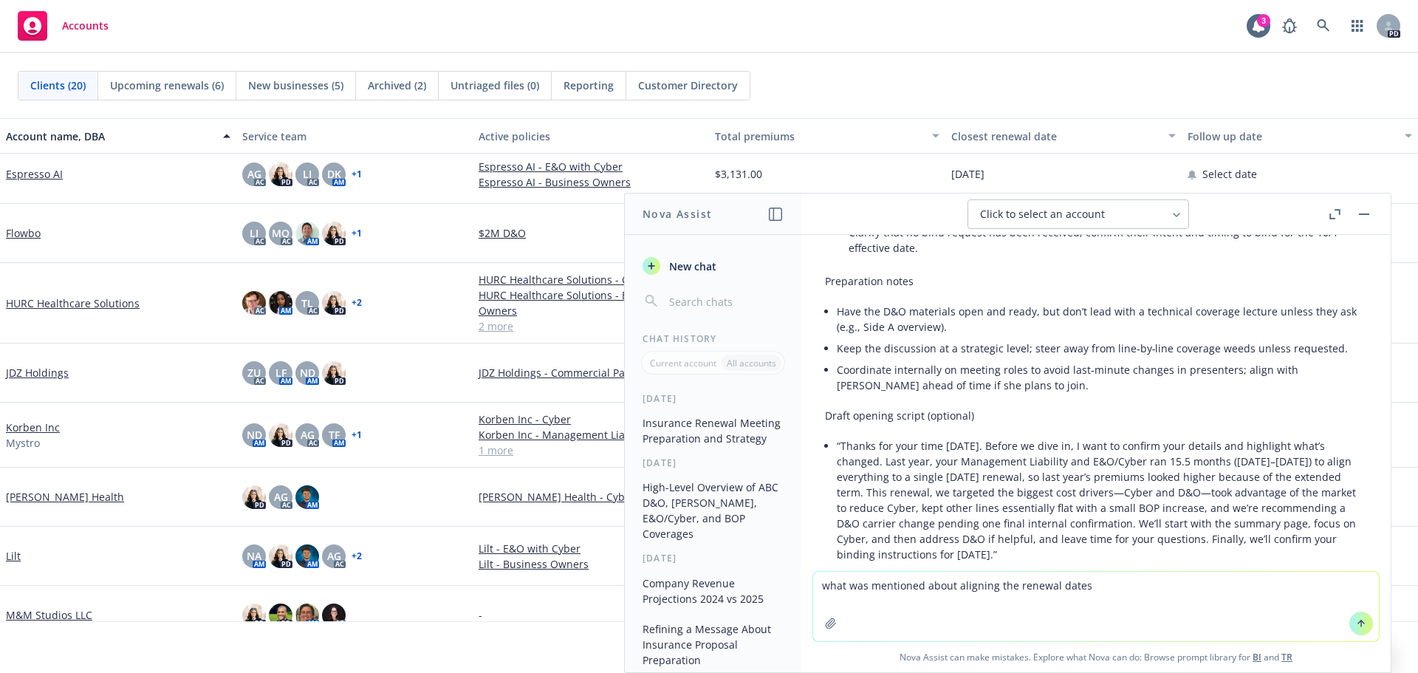
click at [1108, 598] on textarea "what was mentioned about aligning the renewal dates" at bounding box center [1096, 605] width 566 height 69
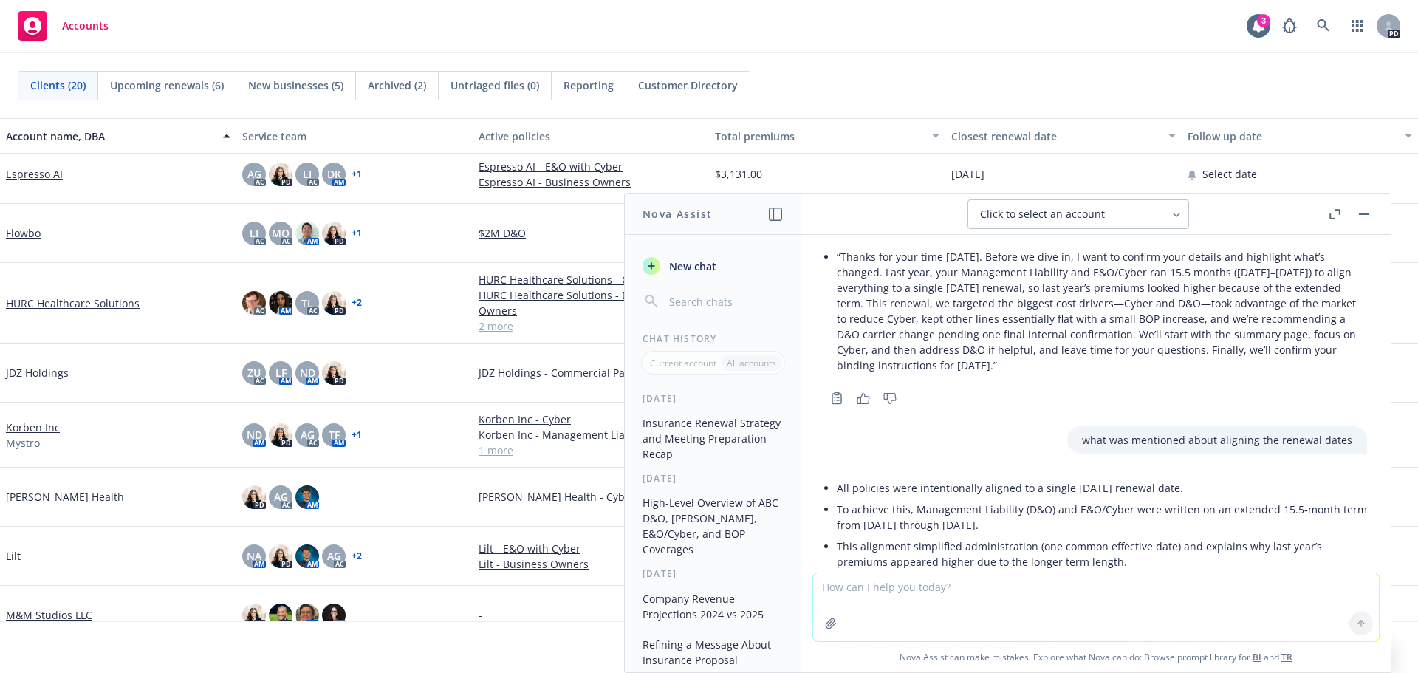
scroll to position [2095, 0]
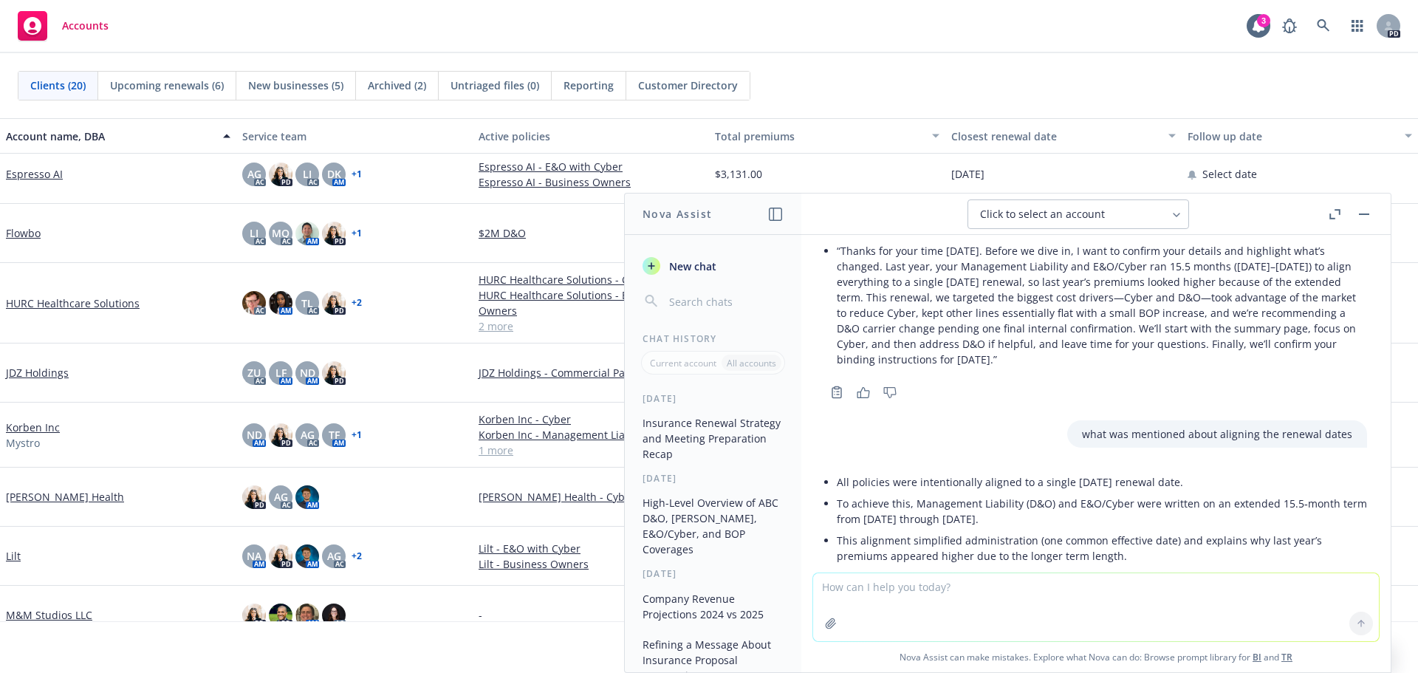
click at [865, 595] on textarea at bounding box center [1096, 607] width 566 height 68
type textarea "why did we want to renewal dates to be one single term"
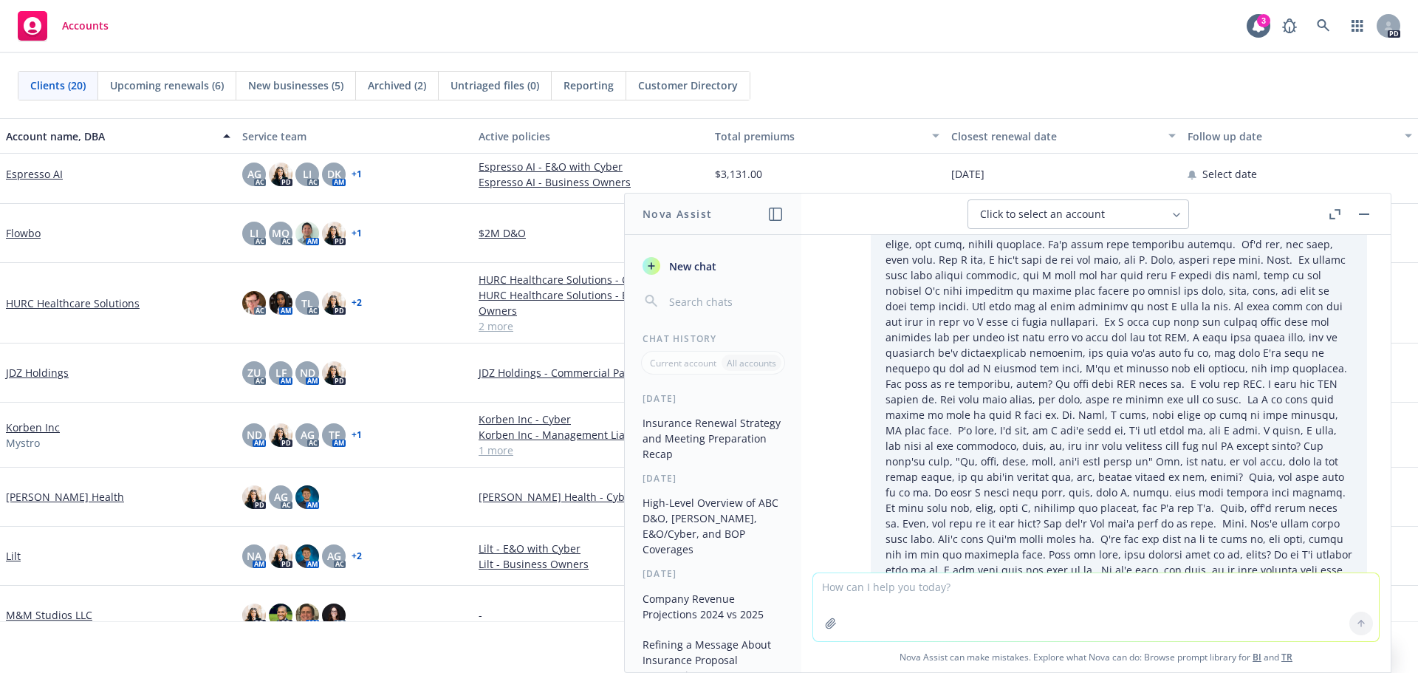
scroll to position [146, 0]
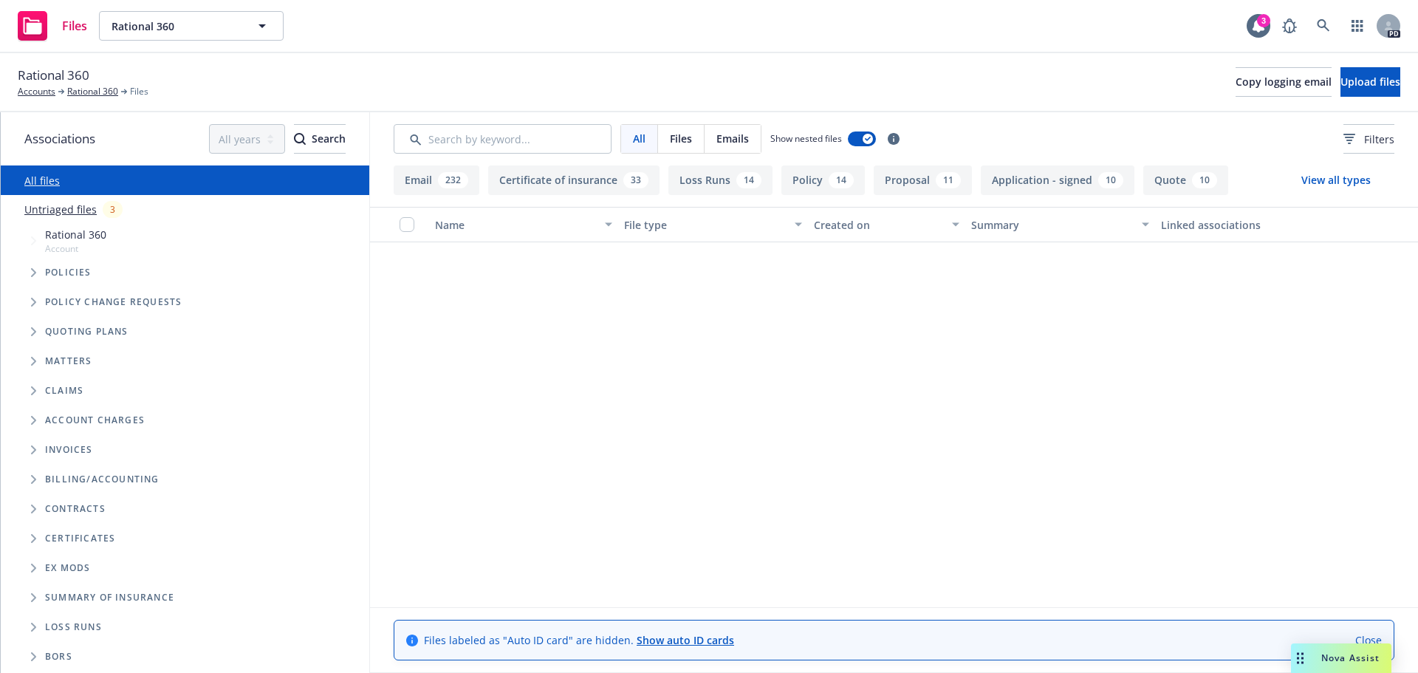
scroll to position [1846, 0]
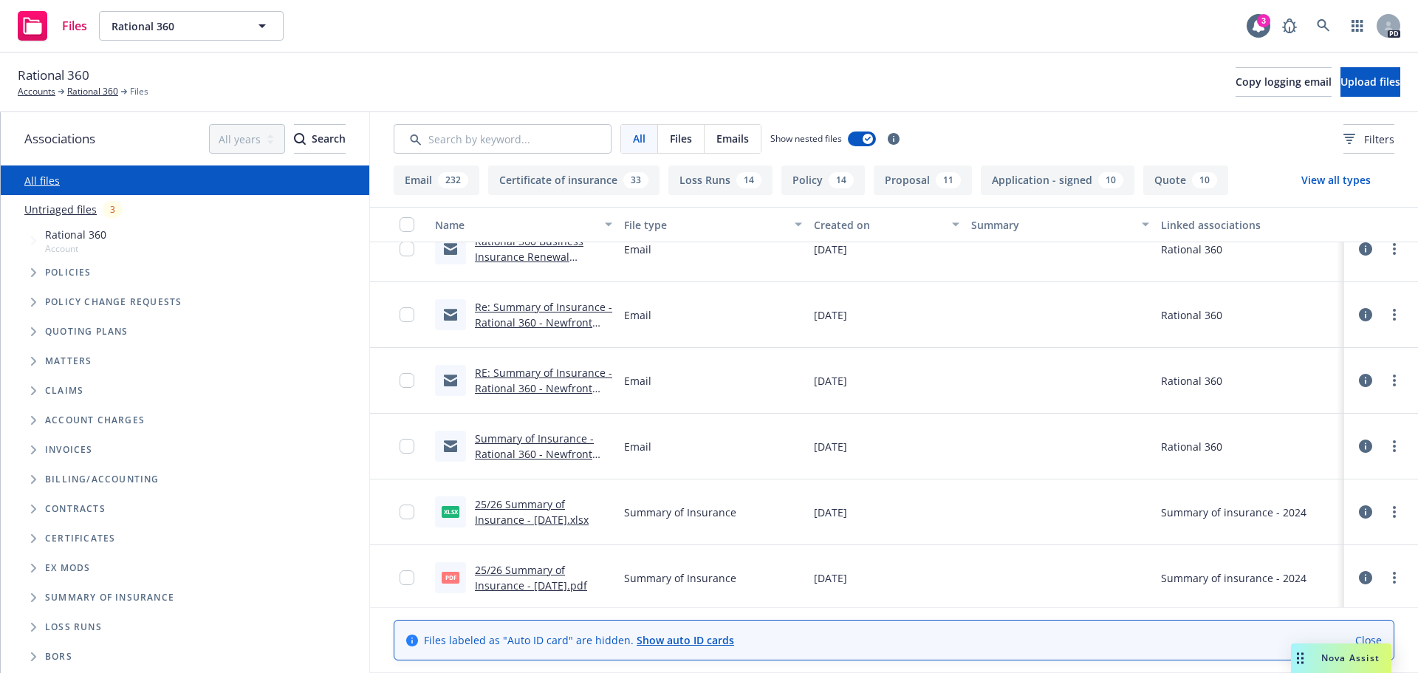
click at [1319, 656] on div "Nova Assist" at bounding box center [1350, 657] width 82 height 13
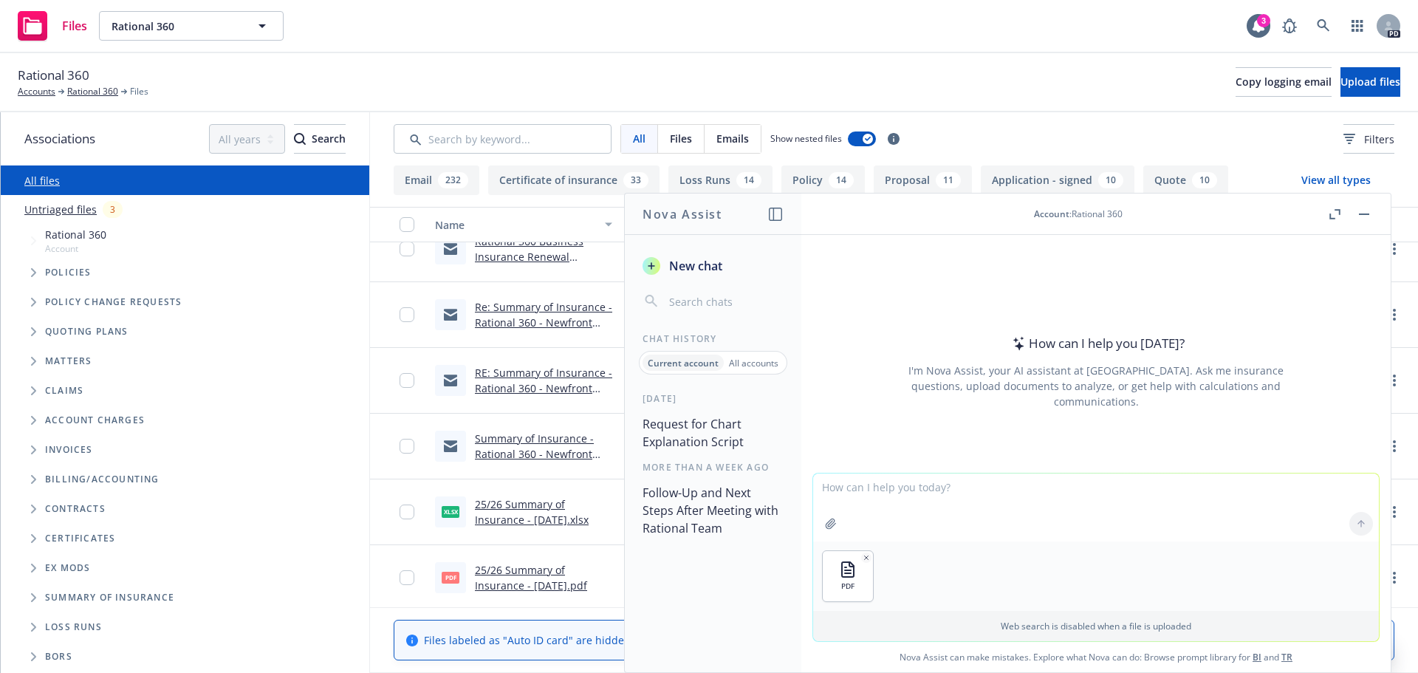
click at [907, 487] on textarea at bounding box center [1096, 507] width 566 height 68
click at [891, 479] on textarea "give me a quick script on how to explain this ppt to the client" at bounding box center [1096, 506] width 566 height 69
click at [882, 487] on textarea "give me a highlevel script on how to explain this ppt to the client" at bounding box center [1096, 506] width 566 height 69
click at [1138, 478] on textarea "give me a high-level script on how to explain this ppt to the client" at bounding box center [1096, 506] width 566 height 69
type textarea "give me a high-level script on how to explain this ppt that I want to present t…"
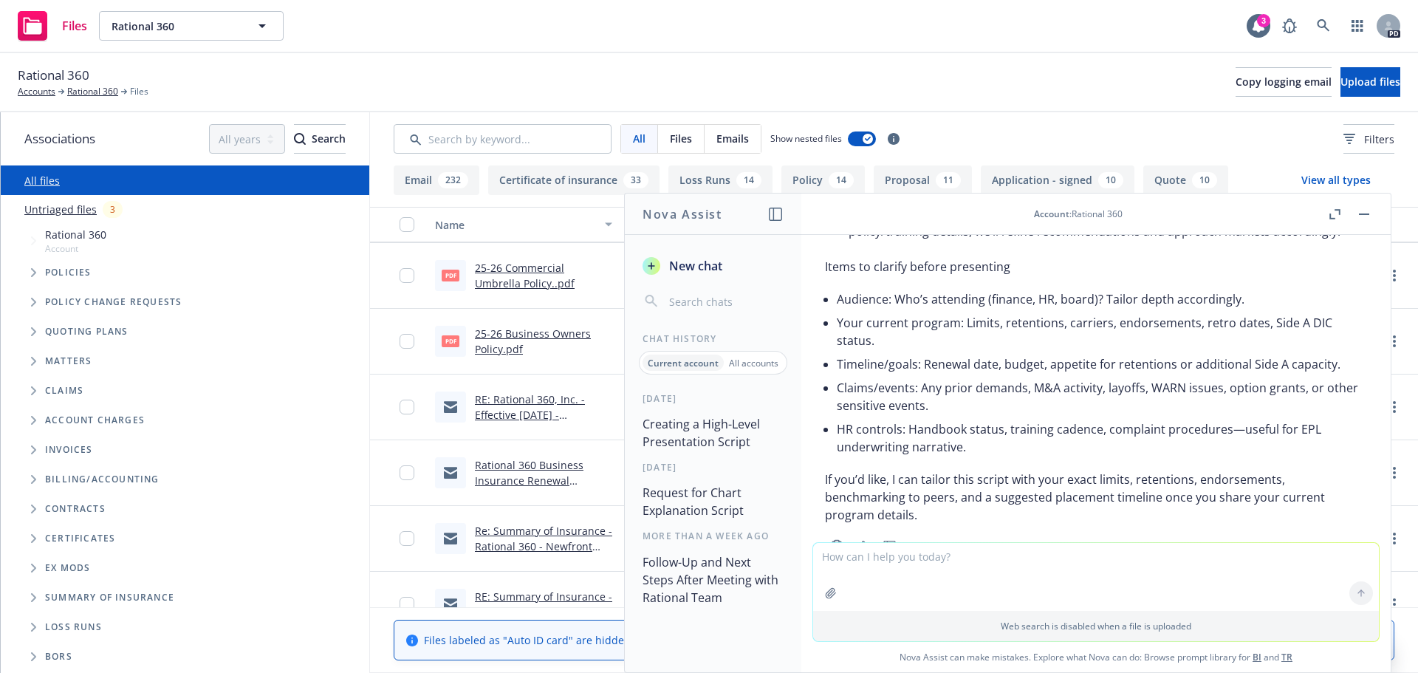
scroll to position [1812, 0]
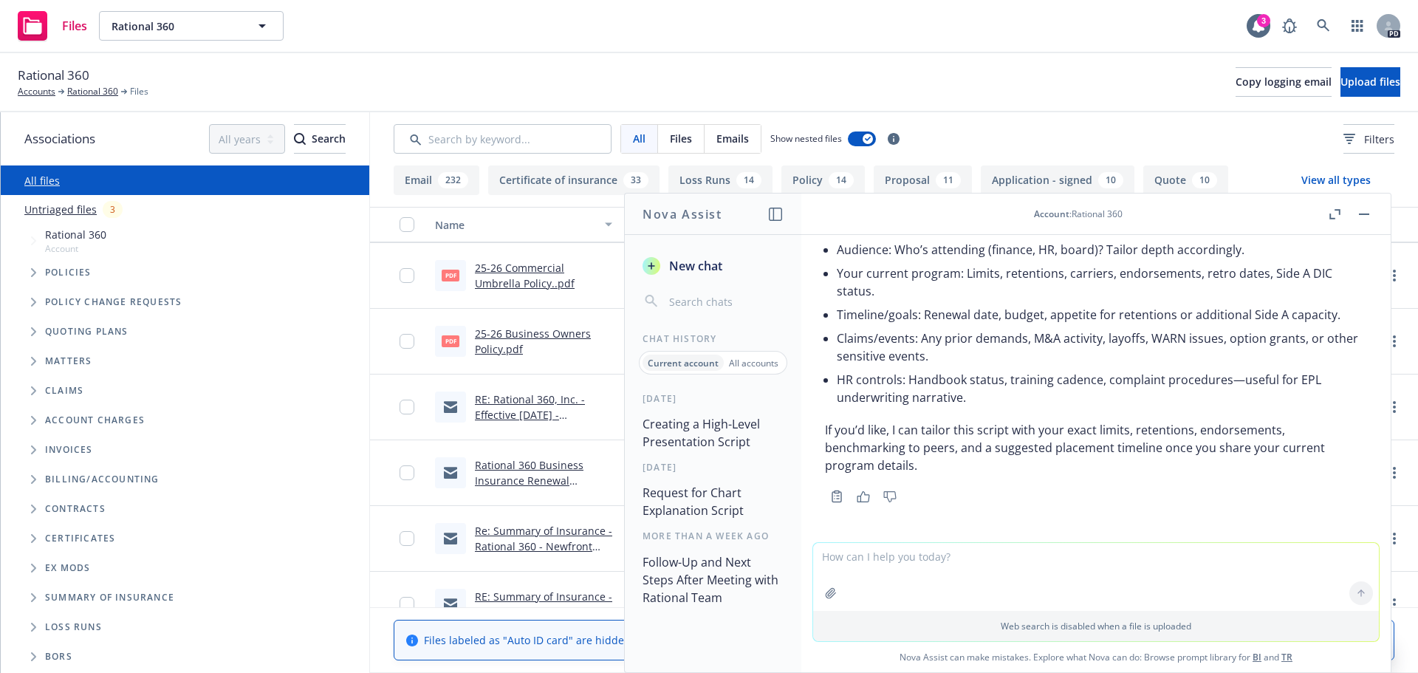
click at [941, 571] on textarea at bounding box center [1096, 577] width 566 height 68
type textarea "I need this to be shorter i am adding this to a presneation that i already have"
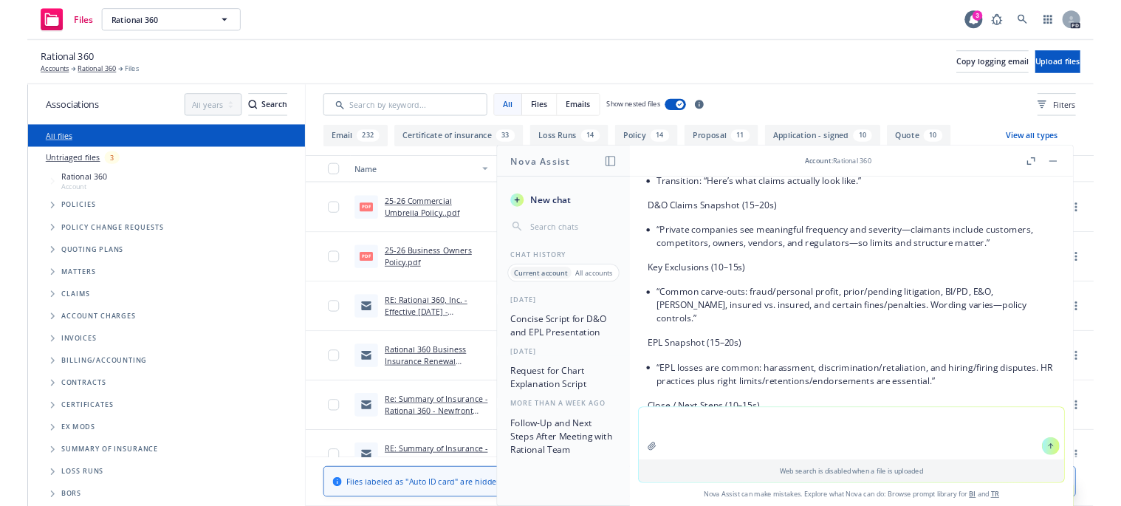
scroll to position [2277, 0]
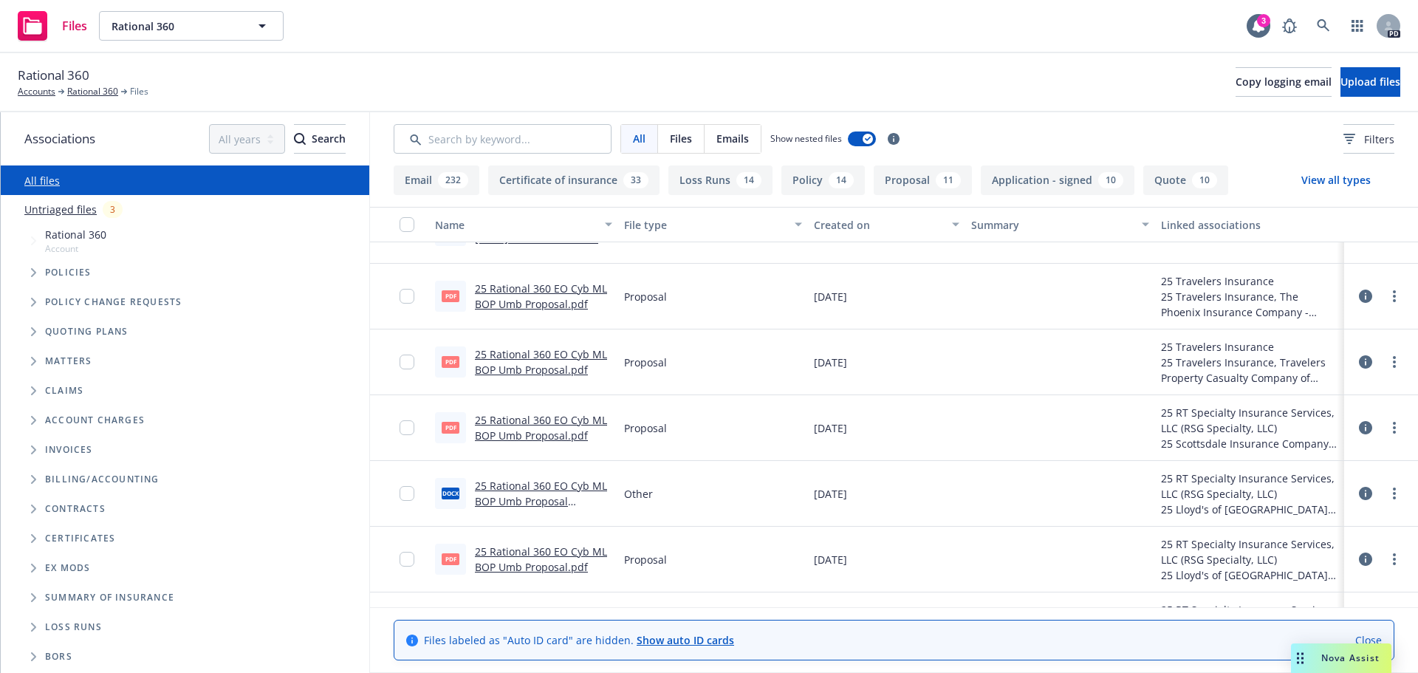
scroll to position [591, 0]
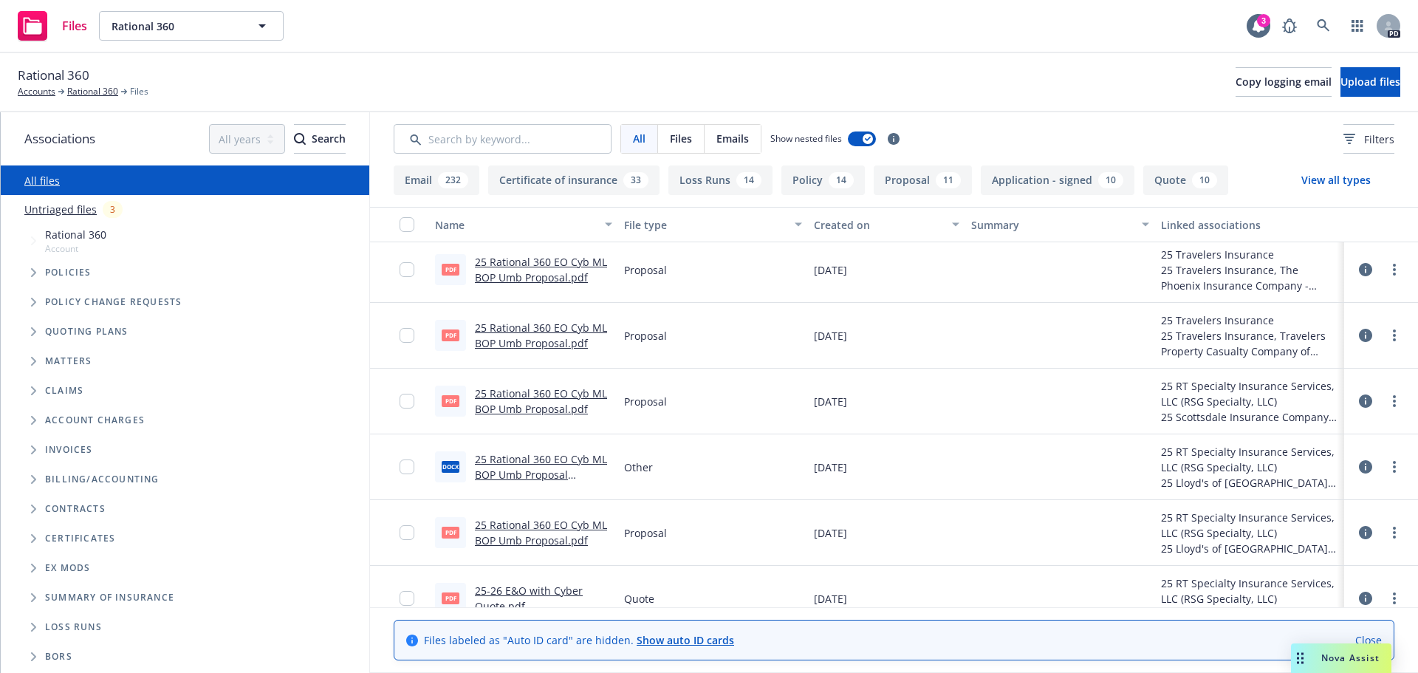
click at [527, 462] on link "25 Rational 360 EO Cyb ML BOP Umb Proposal Draft.docx" at bounding box center [541, 474] width 132 height 45
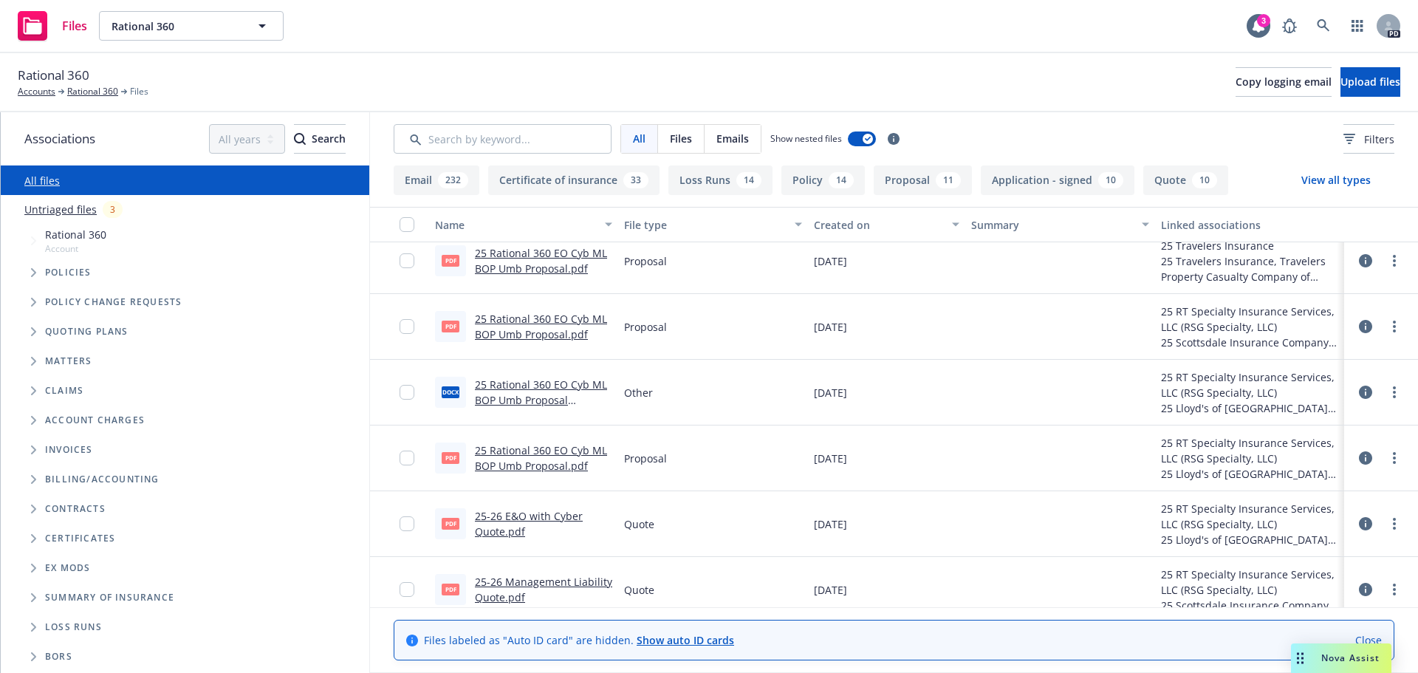
scroll to position [738, 0]
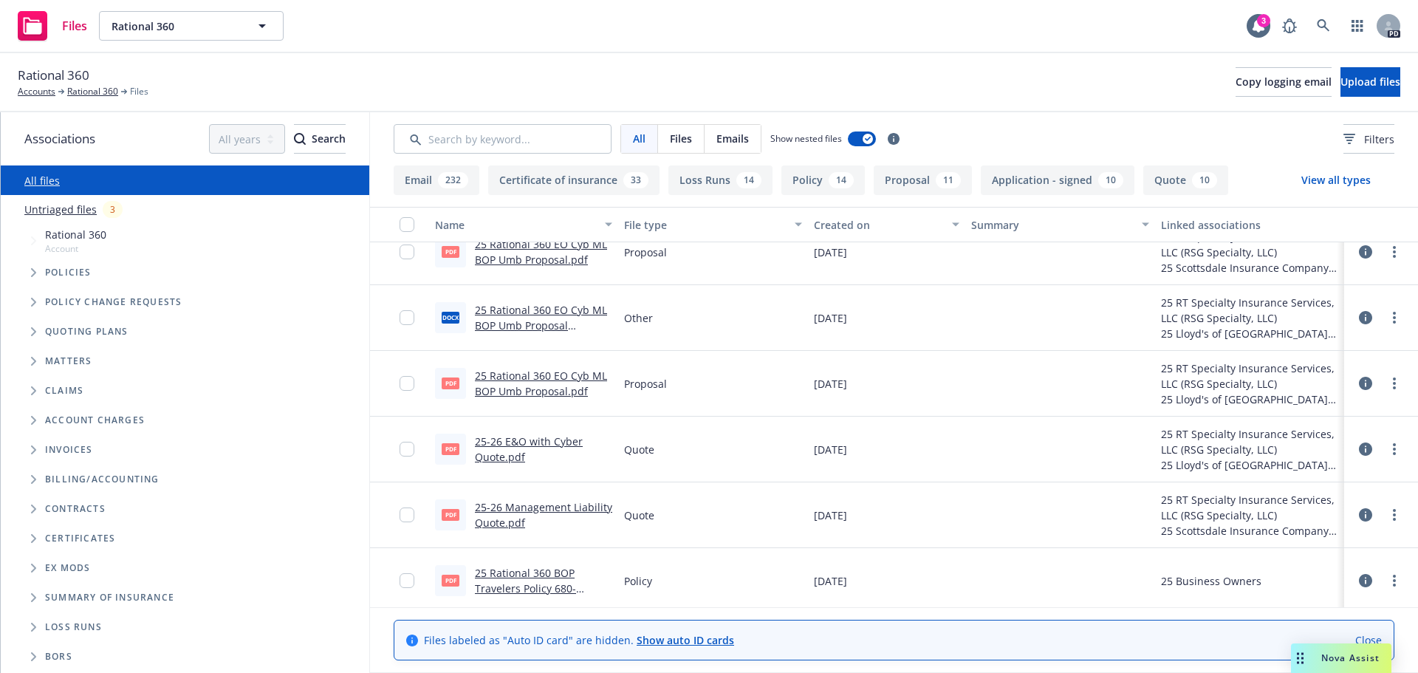
click at [522, 507] on link "25-26 Management Liability Quote.pdf" at bounding box center [543, 515] width 137 height 30
click at [1209, 515] on div "25 RT Specialty Insurance Services, LLC (RSG Specialty, LLC)" at bounding box center [1249, 507] width 177 height 31
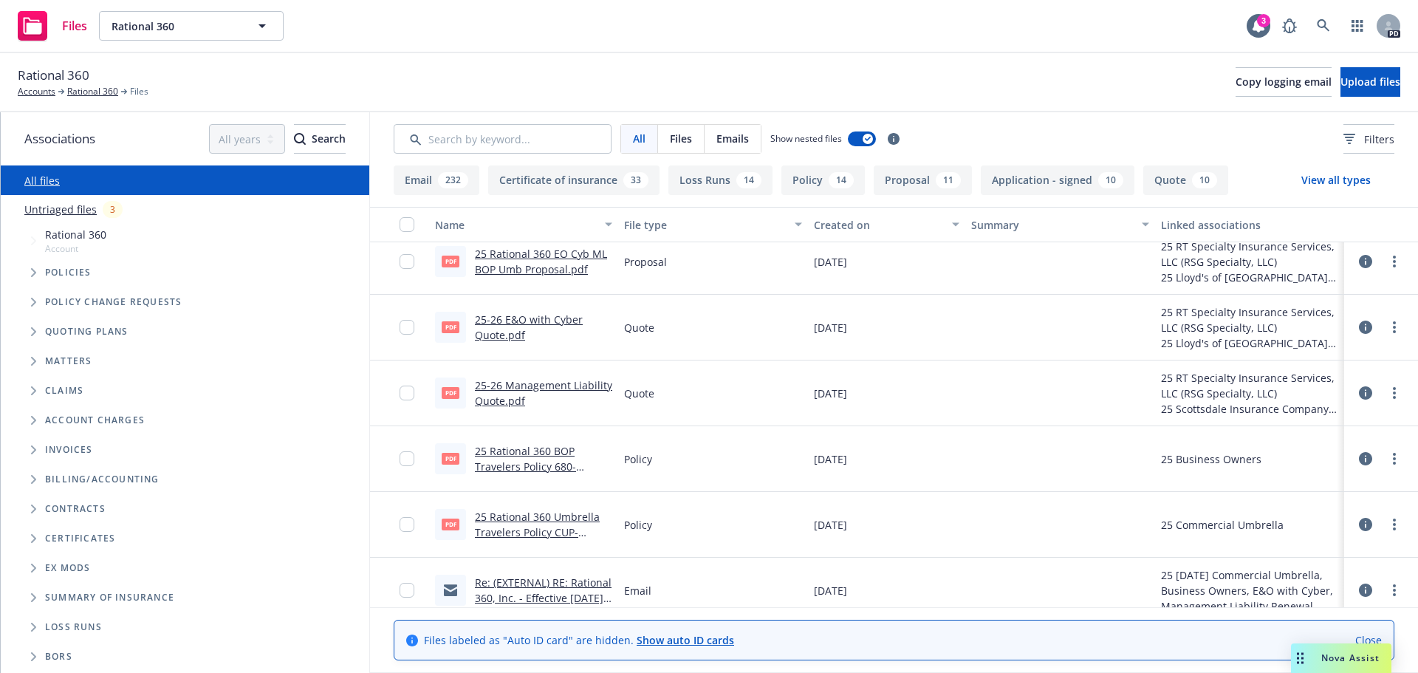
scroll to position [886, 0]
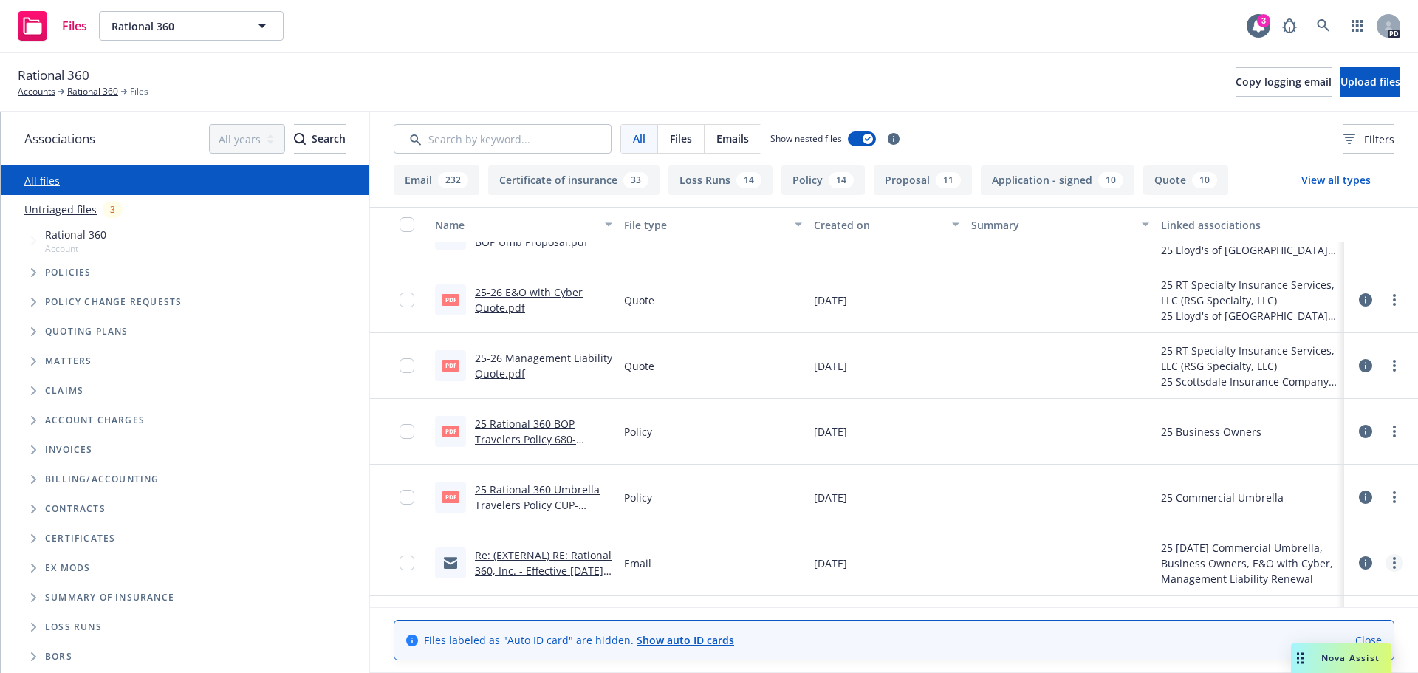
click at [1386, 566] on link "more" at bounding box center [1394, 563] width 18 height 18
click at [518, 555] on link "Re: (EXTERNAL) RE: Rational 360, Inc. - Effective 10/1/2025 - SUBMISSION" at bounding box center [543, 570] width 137 height 45
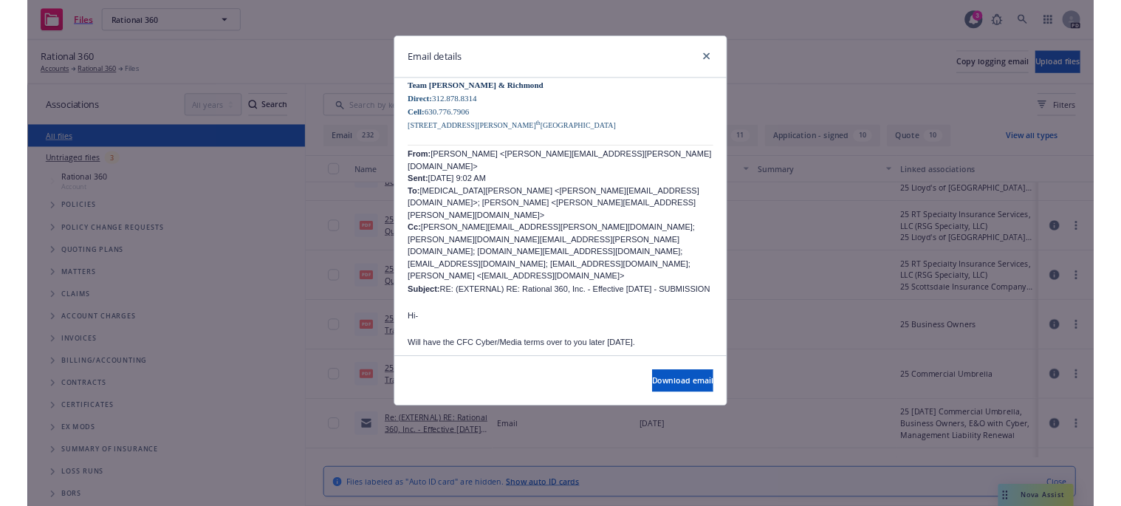
scroll to position [960, 0]
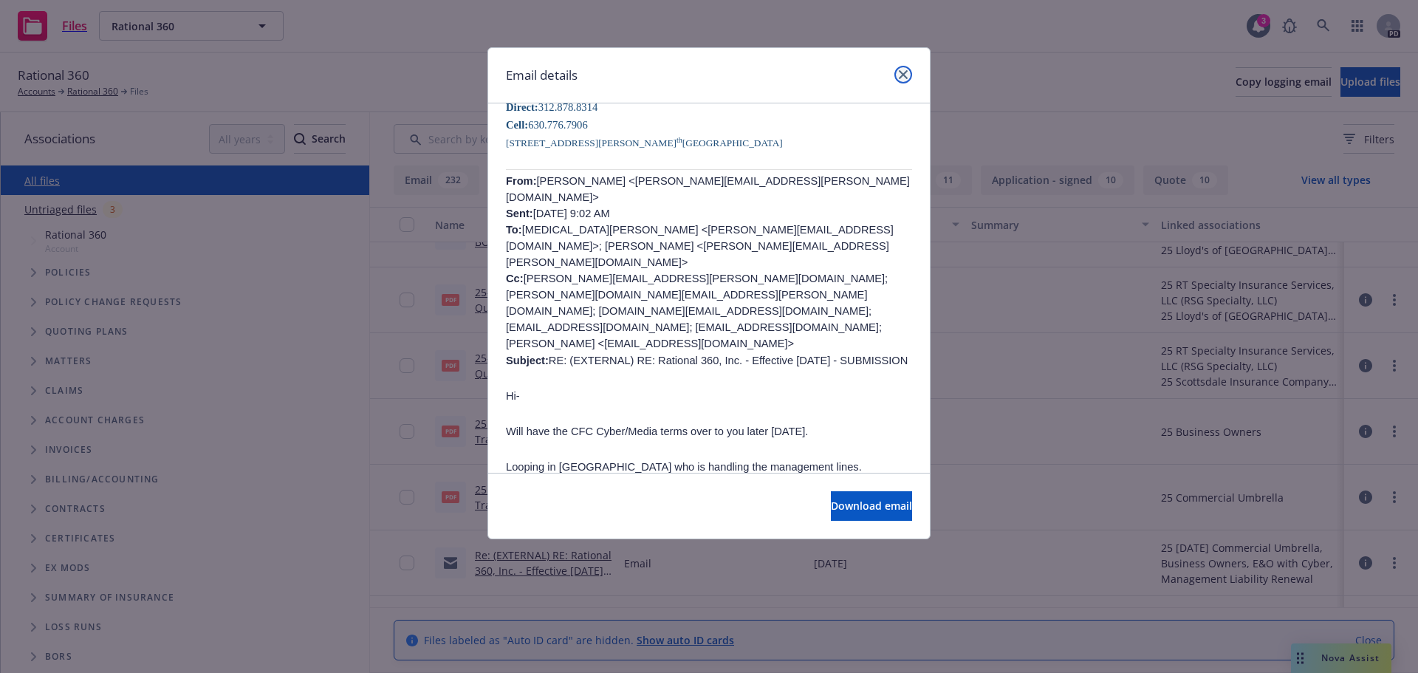
click at [901, 77] on icon "close" at bounding box center [903, 74] width 9 height 9
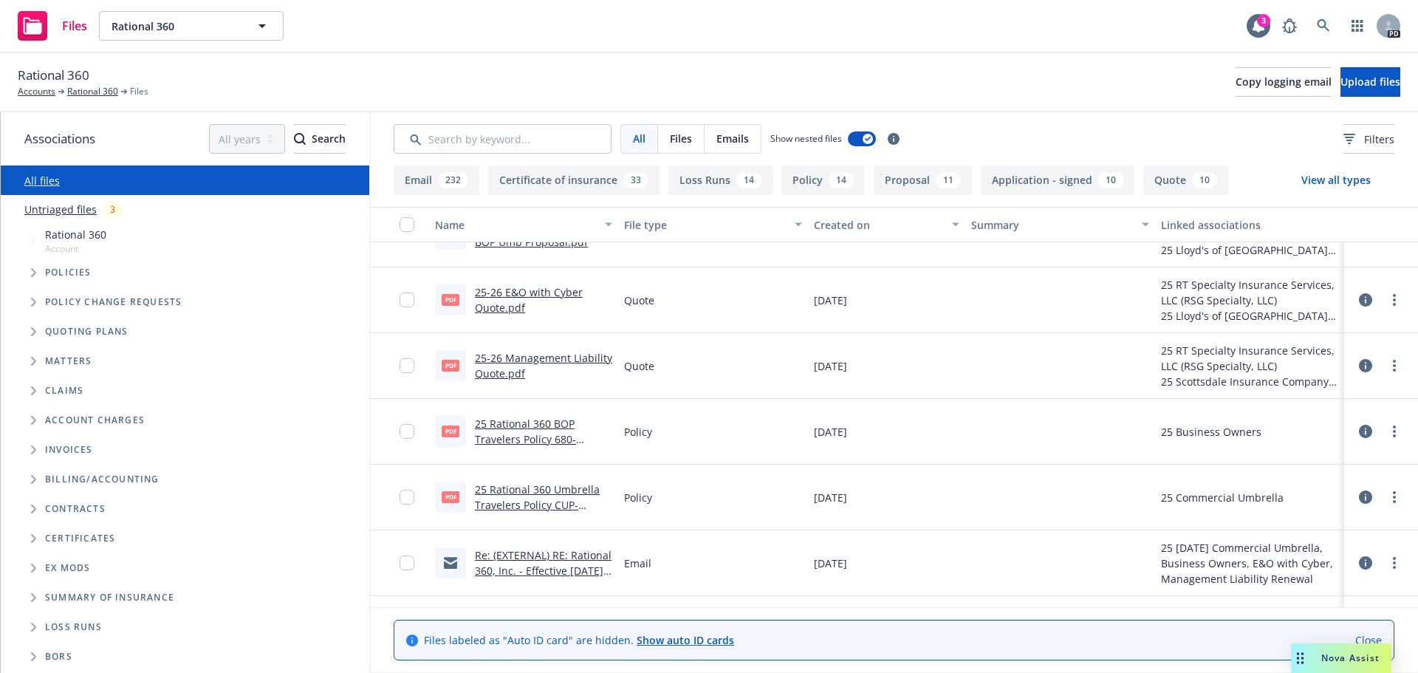
click at [1308, 666] on div "Drag to move" at bounding box center [1300, 658] width 18 height 30
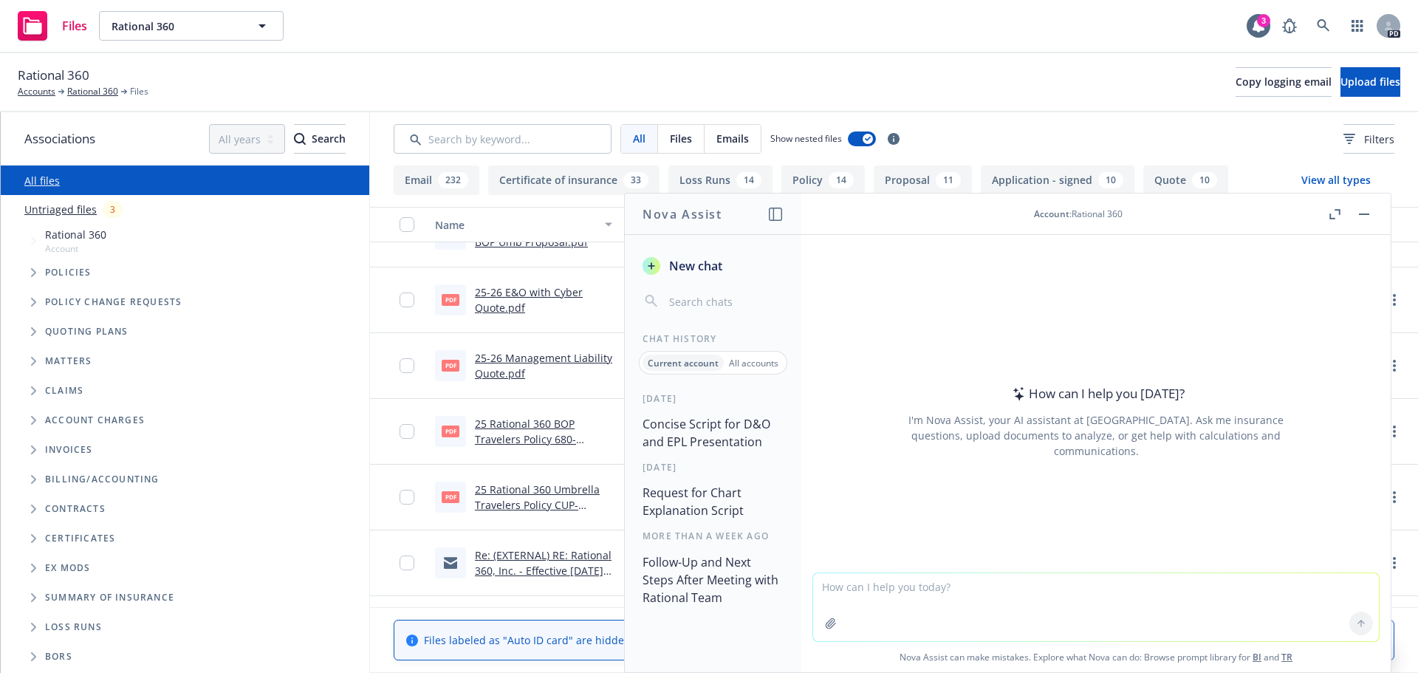
click at [982, 585] on textarea at bounding box center [1096, 607] width 566 height 68
paste textarea "T"
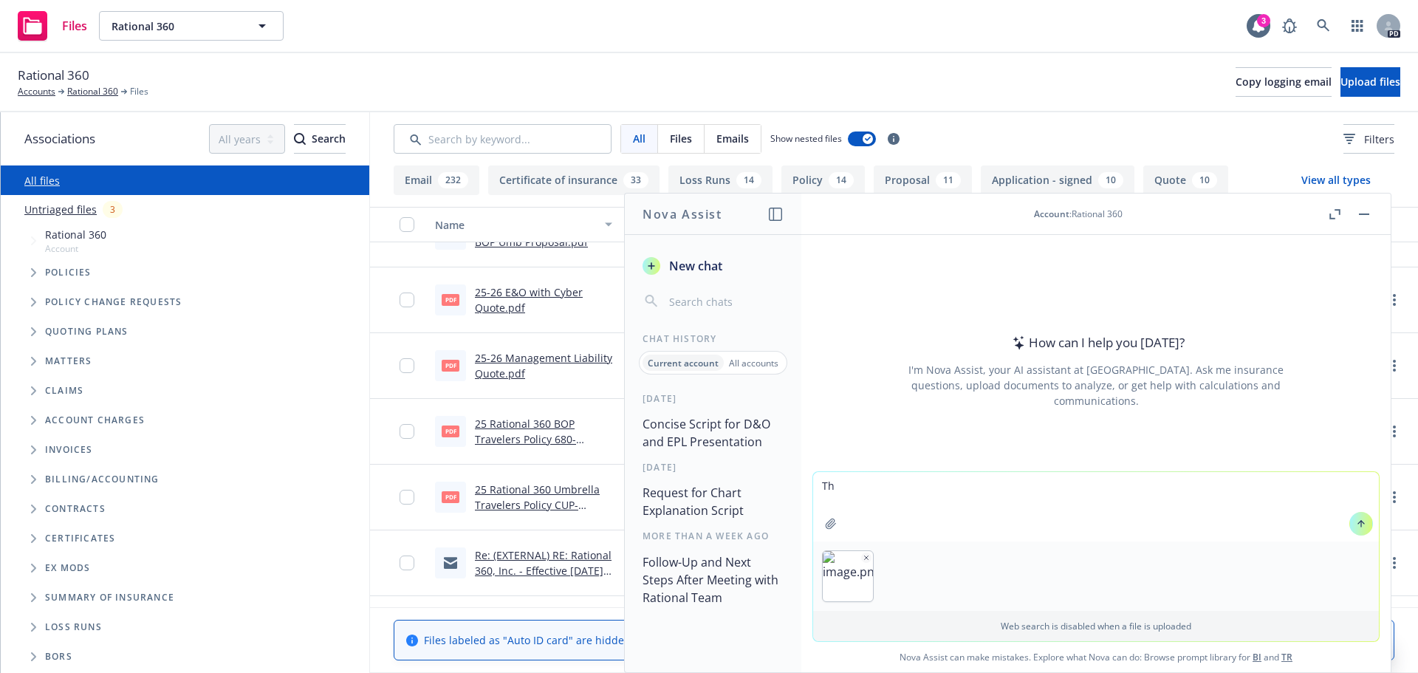
type textarea "T"
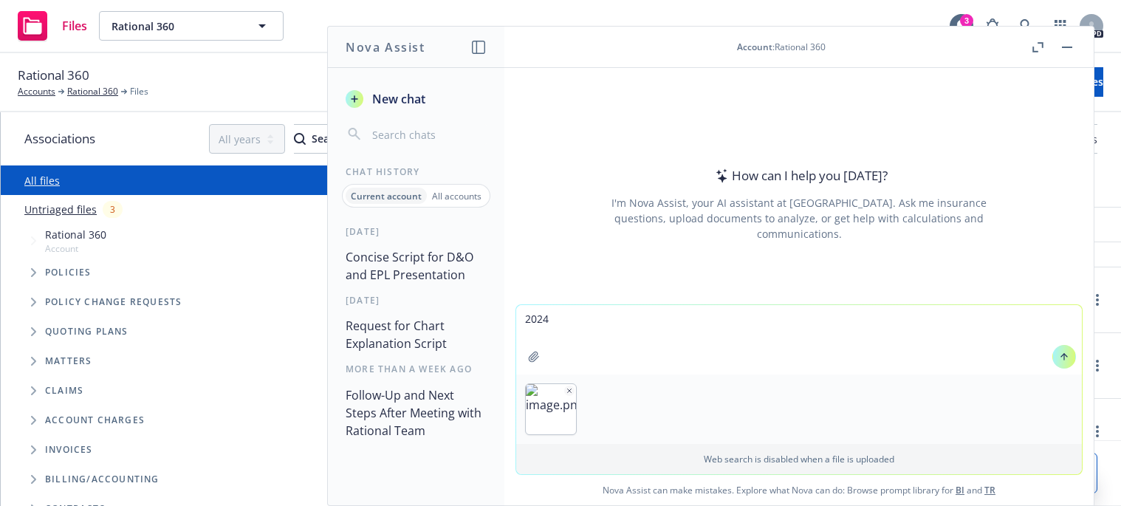
drag, startPoint x: 554, startPoint y: 320, endPoint x: 516, endPoint y: 312, distance: 38.5
click at [516, 312] on textarea "2024" at bounding box center [799, 339] width 566 height 69
type textarea "This is a pre"
click at [473, 50] on icon "button" at bounding box center [478, 47] width 13 height 13
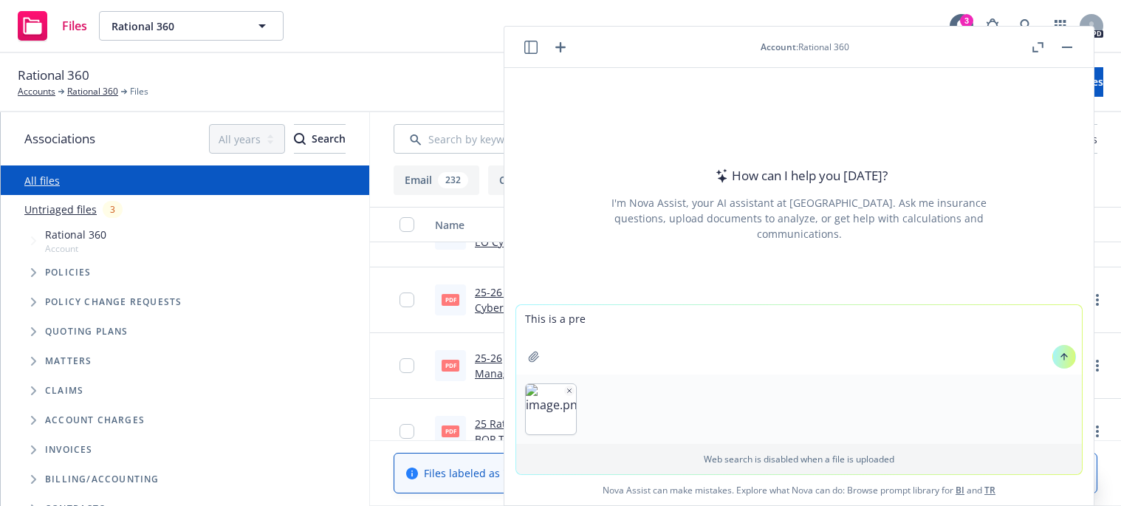
click at [546, 388] on img "button" at bounding box center [551, 409] width 50 height 50
click at [566, 387] on icon "button" at bounding box center [569, 390] width 7 height 7
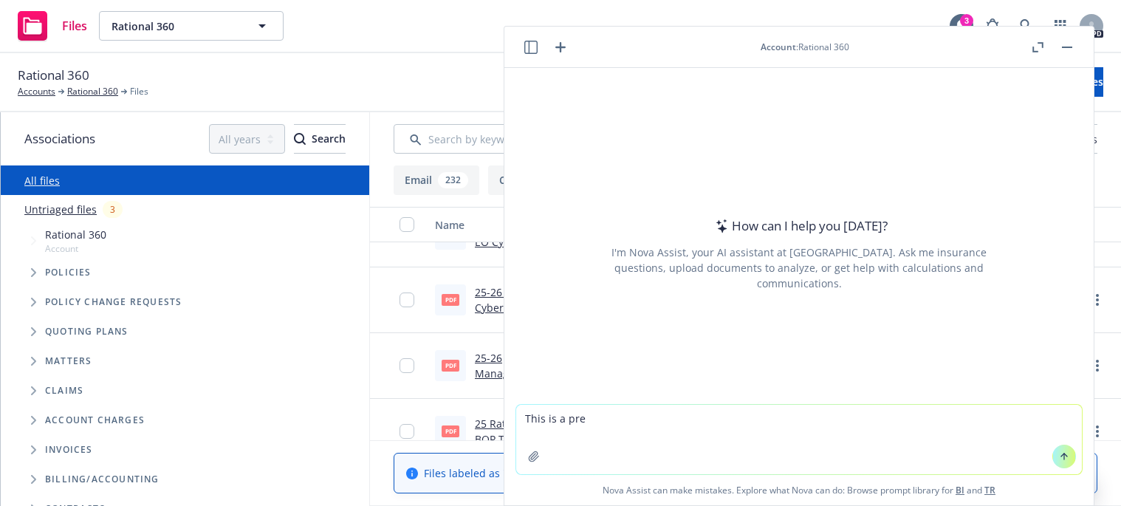
drag, startPoint x: 578, startPoint y: 417, endPoint x: 488, endPoint y: 413, distance: 90.2
click at [488, 413] on body "Files Rational 360 Rational 360 3 PD Rational 360 Accounts Rational 360 Files C…" at bounding box center [560, 276] width 1121 height 553
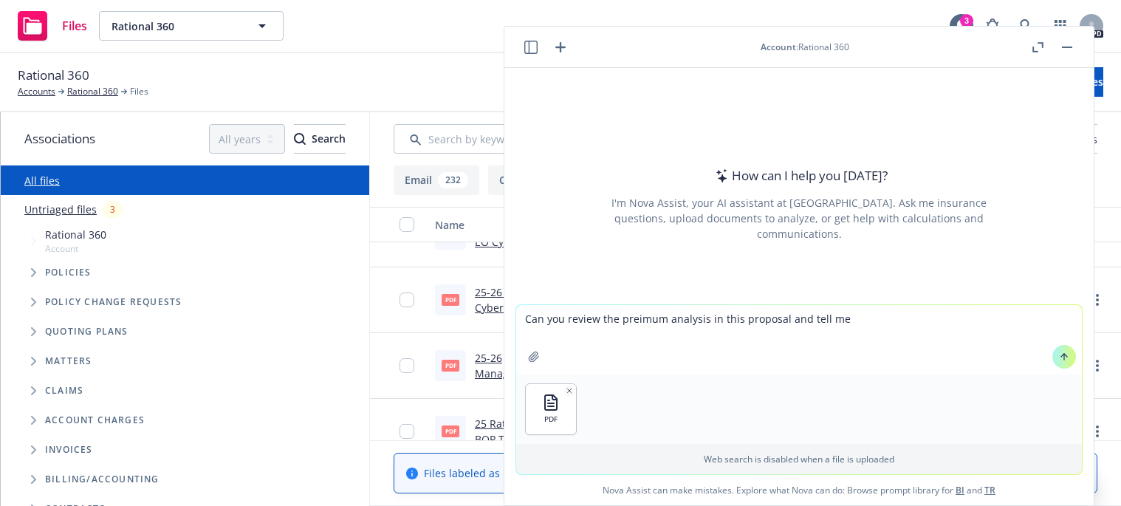
click at [879, 323] on textarea "Can you review the preimum analysis in this proposal and tell me" at bounding box center [799, 339] width 566 height 69
click at [921, 320] on textarea "Can you review the preimum analysis in this proposal and give me last years per…" at bounding box center [799, 339] width 566 height 69
click at [1029, 322] on textarea "Can you review the preimum analysis in this proposal and give me last years pre…" at bounding box center [799, 339] width 566 height 69
click at [631, 322] on textarea "Can you review the preimum analysis in this proposal and give me last years pre…" at bounding box center [799, 339] width 566 height 69
type textarea "Can you review the premium analysis in this proposal and give me last years pre…"
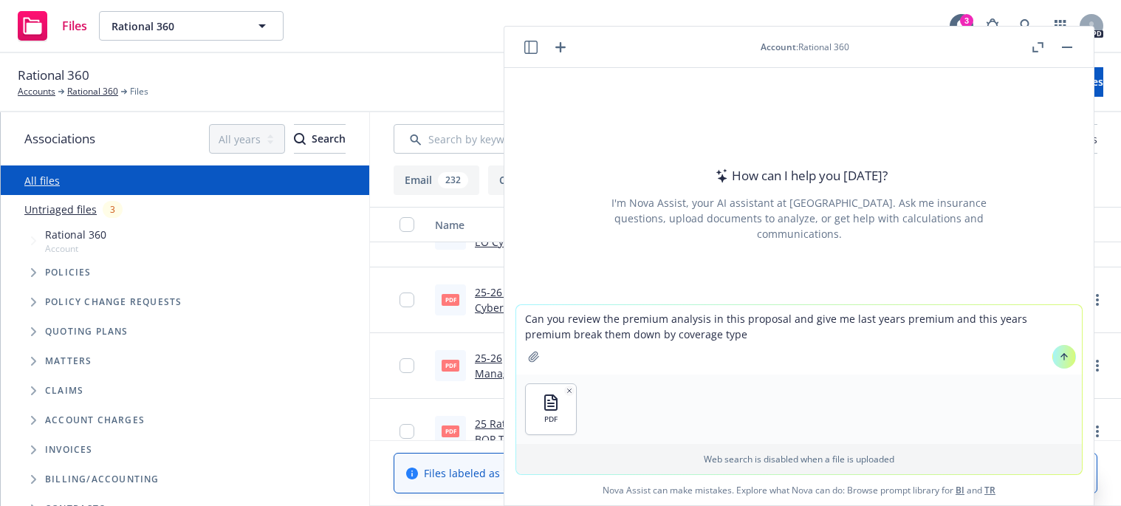
click at [707, 336] on textarea "Can you review the premium analysis in this proposal and give me last years pre…" at bounding box center [799, 339] width 566 height 69
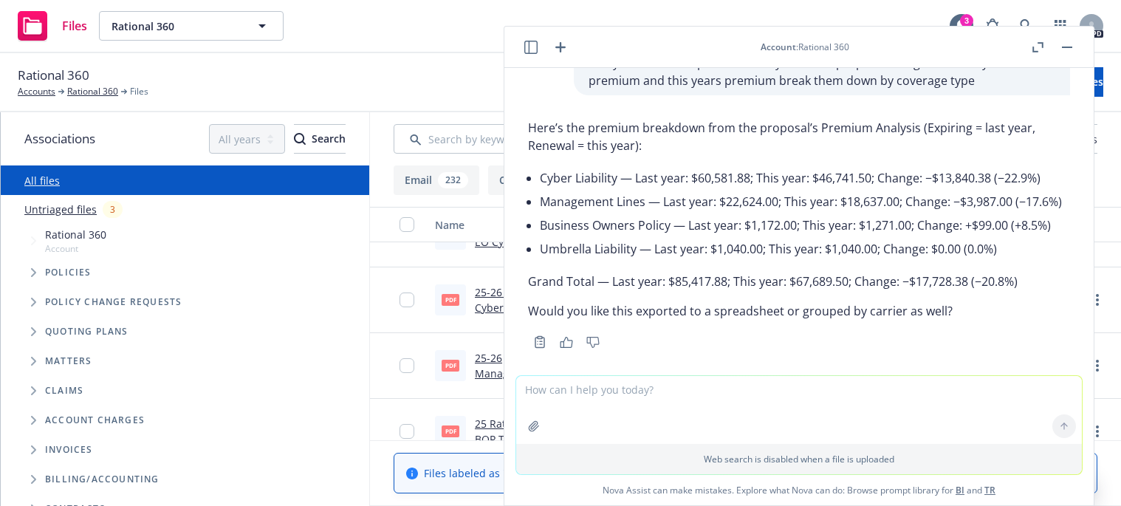
scroll to position [49, 0]
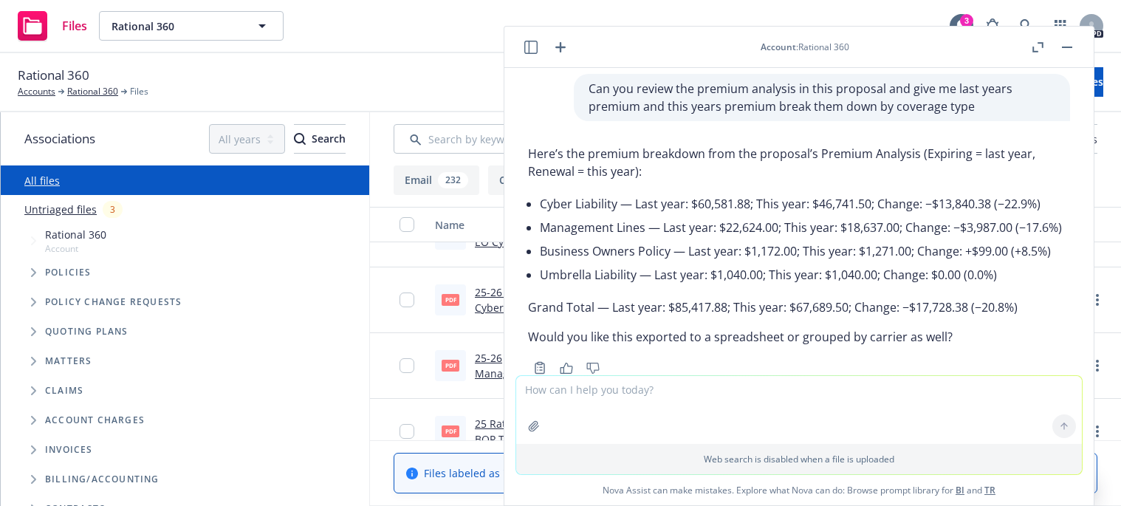
click at [628, 404] on textarea at bounding box center [799, 410] width 566 height 68
click at [853, 409] on textarea "if both polocies" at bounding box center [799, 408] width 566 height 69
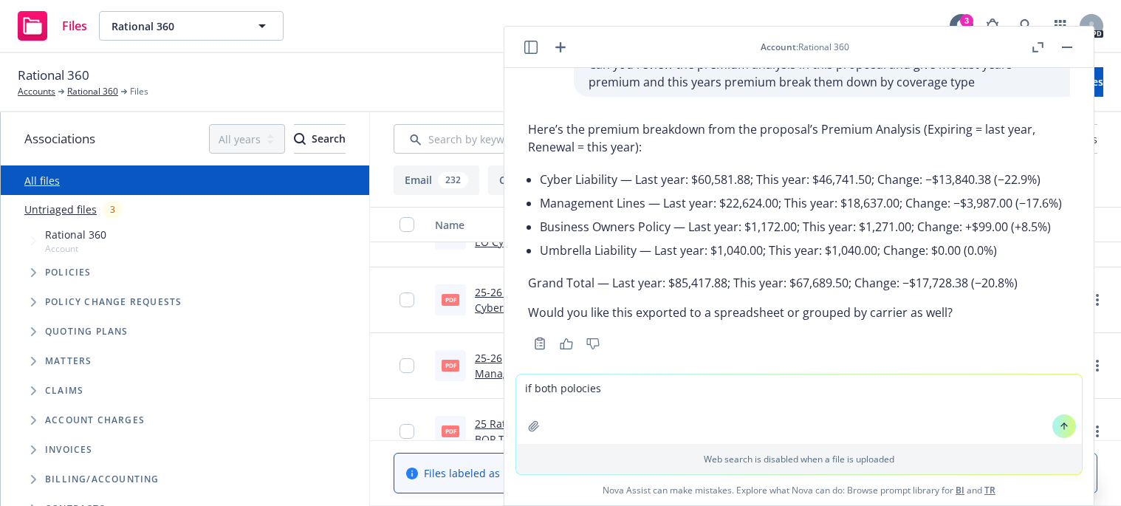
scroll to position [74, 0]
type textarea "i"
type textarea "was term was last years policy on?"
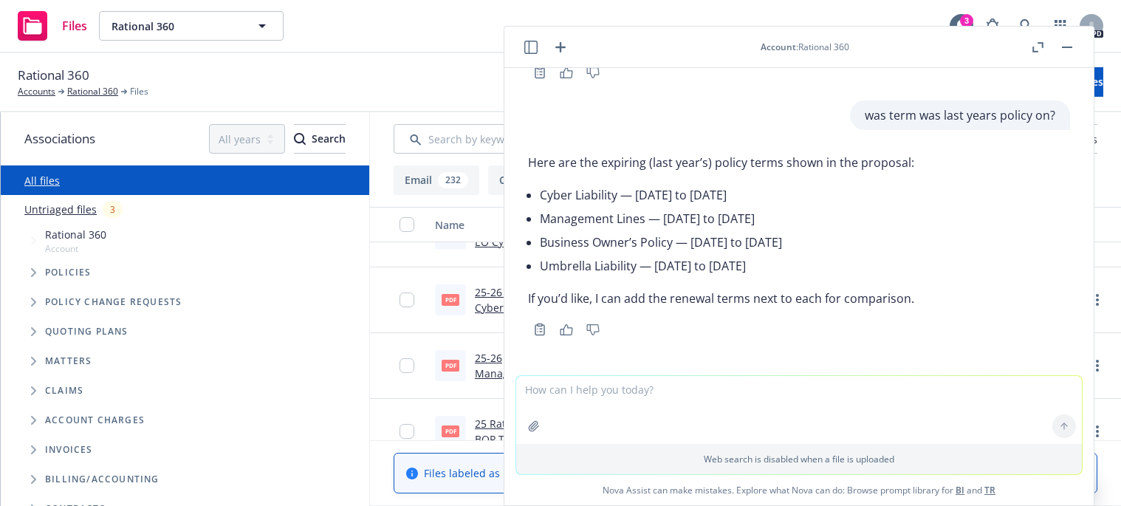
scroll to position [380, 0]
click at [617, 400] on textarea at bounding box center [799, 410] width 566 height 68
type textarea "o"
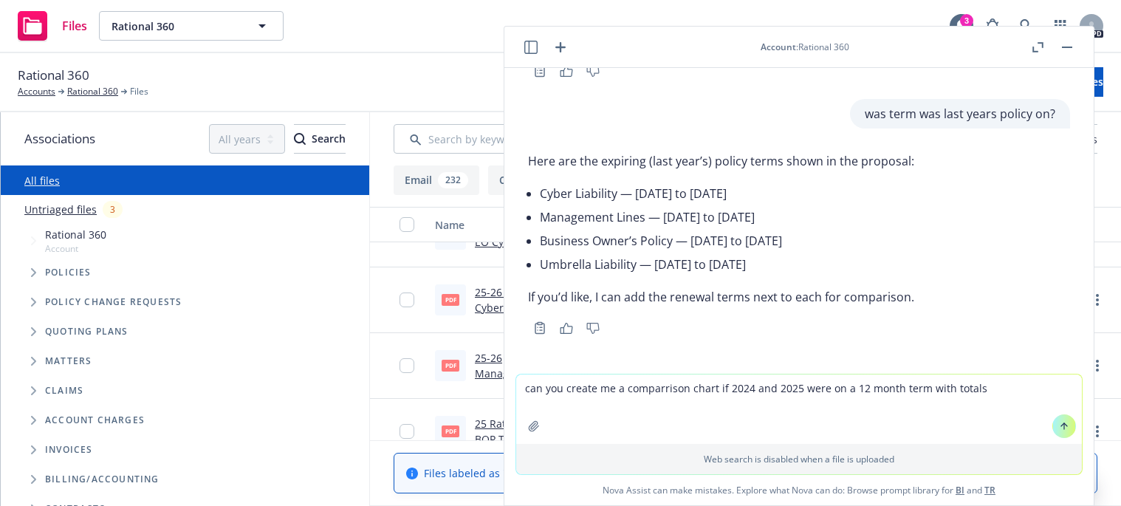
click at [634, 384] on textarea "can you create me a comparrison chart if 2024 and 2025 were on a 12 month term …" at bounding box center [799, 408] width 566 height 69
click at [972, 391] on textarea "can you create me a comparison chart if 2024 and 2025 were on a 12 month term w…" at bounding box center [799, 408] width 566 height 69
type textarea "can you create me a comparison chart if 2024 and 2025 were on a 12 month term w…"
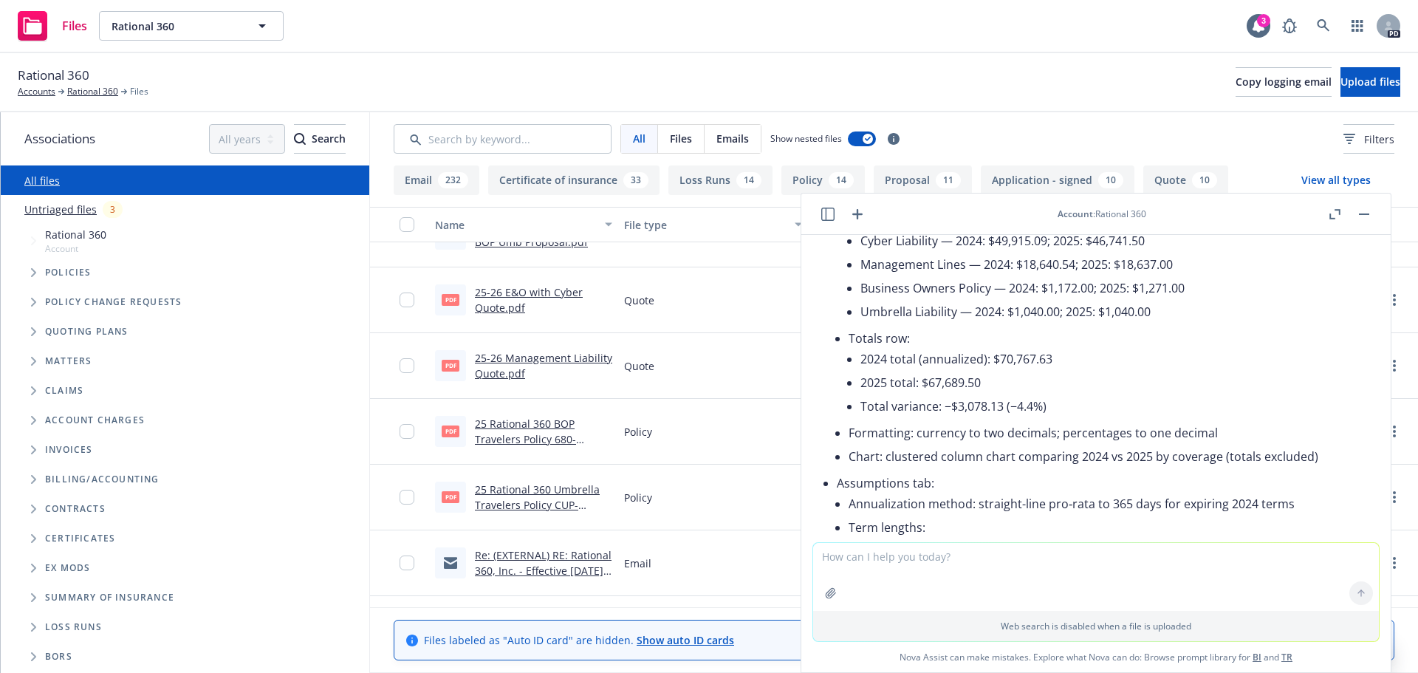
scroll to position [816, 0]
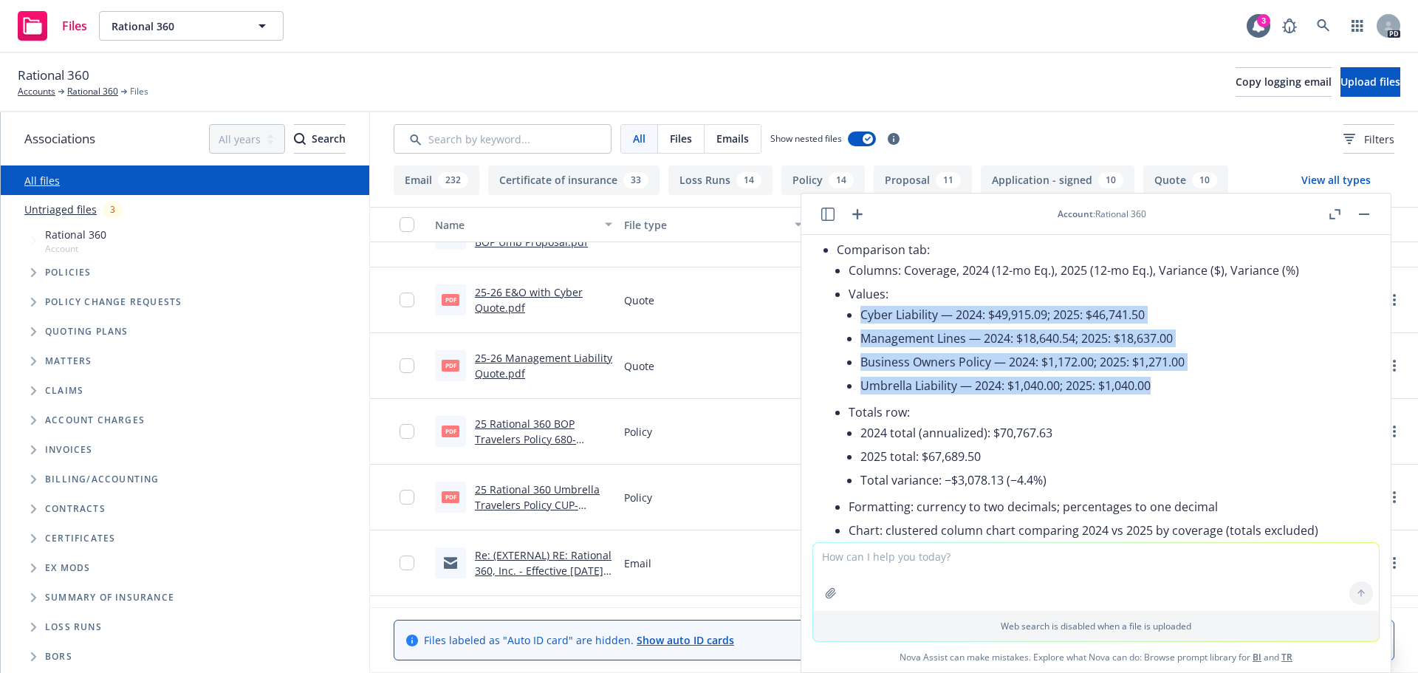
drag, startPoint x: 1168, startPoint y: 414, endPoint x: 857, endPoint y: 341, distance: 319.3
click at [857, 341] on li "Values: Cyber Liability — 2024: $49,915.09; 2025: $46,741.50 Management Lines —…" at bounding box center [1107, 341] width 518 height 118
drag, startPoint x: 19, startPoint y: 12, endPoint x: 1138, endPoint y: 433, distance: 1195.4
click at [1137, 397] on li "Umbrella Liability — 2024: $1,040.00; 2025: $1,040.00" at bounding box center [1113, 386] width 507 height 24
drag, startPoint x: 1170, startPoint y: 413, endPoint x: 859, endPoint y: 346, distance: 317.3
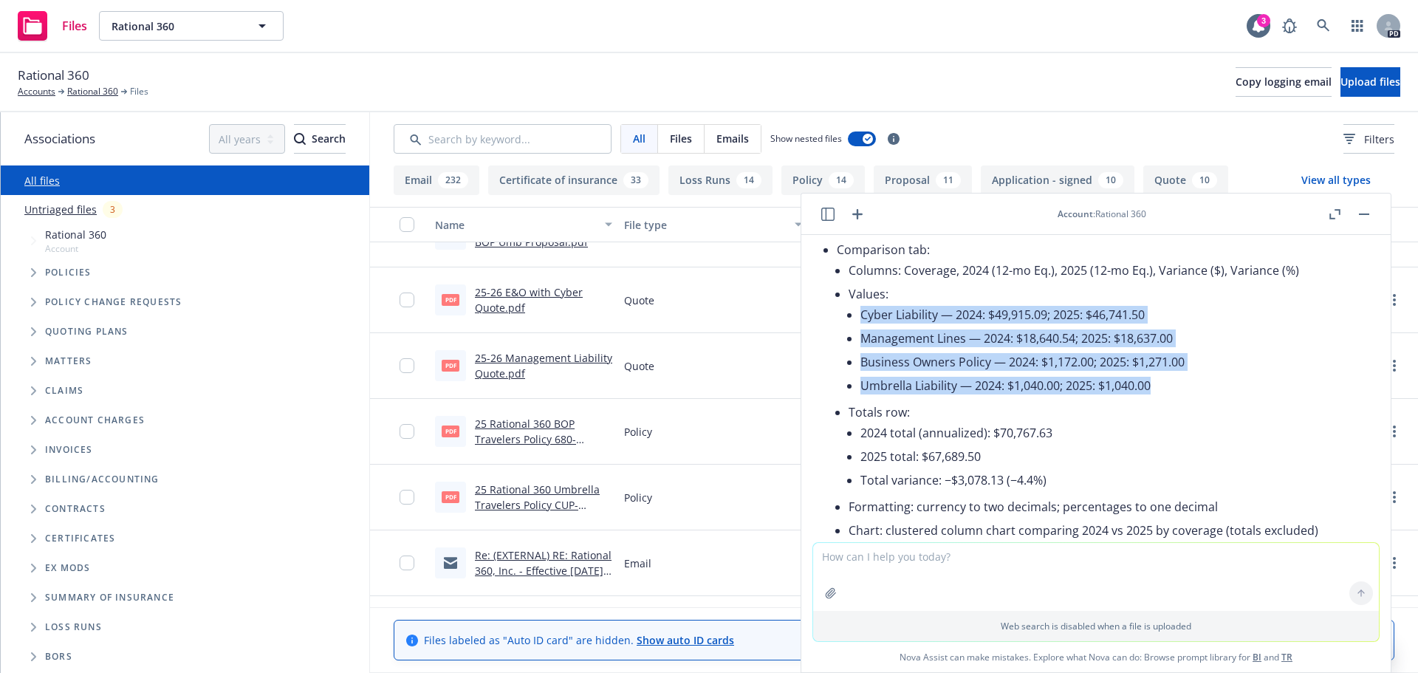
click at [859, 346] on li "Values: Cyber Liability — 2024: $49,915.09; 2025: $46,741.50 Management Lines —…" at bounding box center [1107, 341] width 518 height 118
copy ul "Cyber Liability — 2024: $49,915.09; 2025: $46,741.50 Management Lines — 2024: $…"
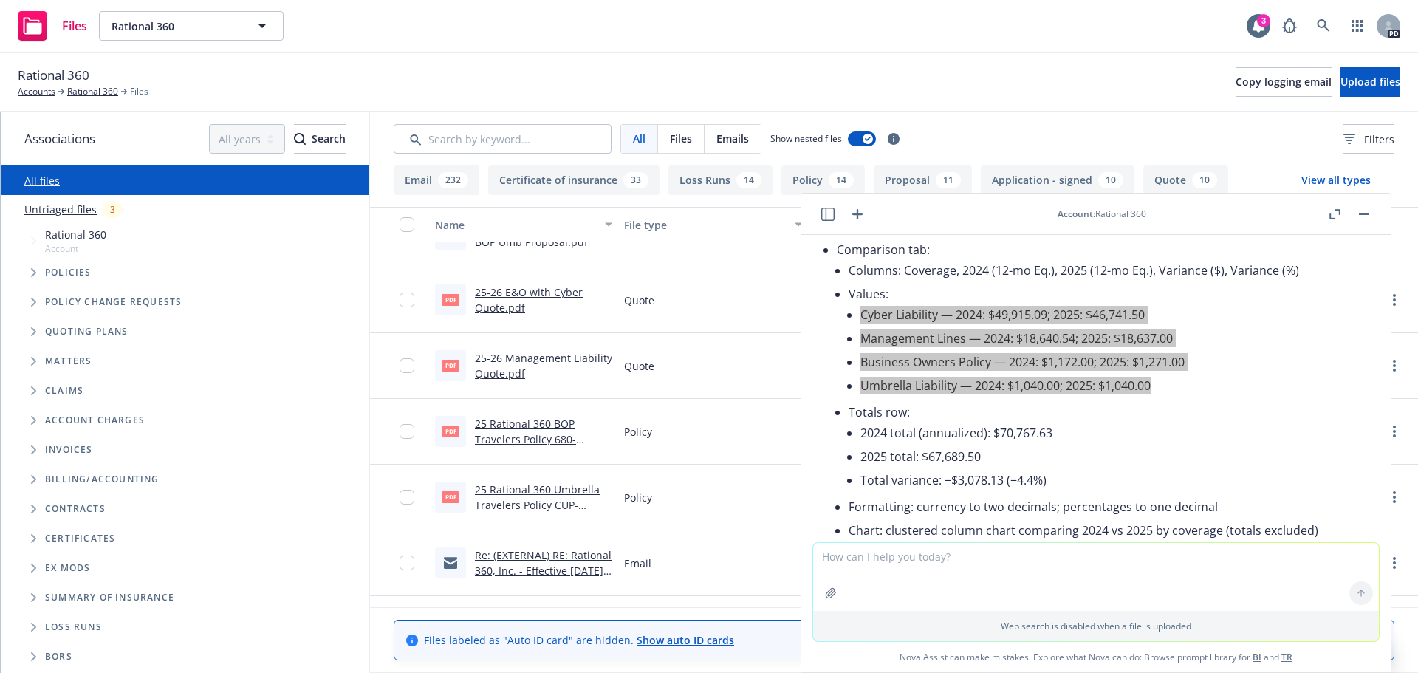
scroll to position [890, 0]
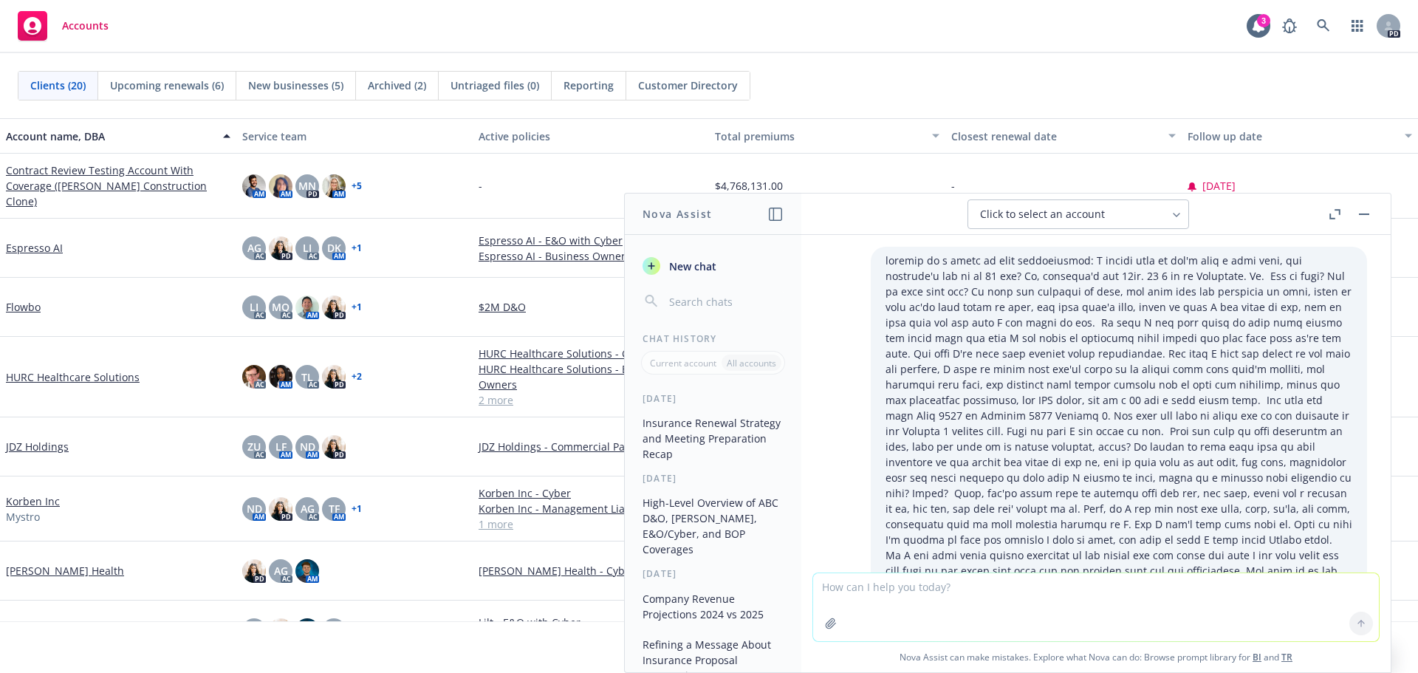
scroll to position [146, 0]
